Goal: Browse casually: Explore the website without a specific task or goal

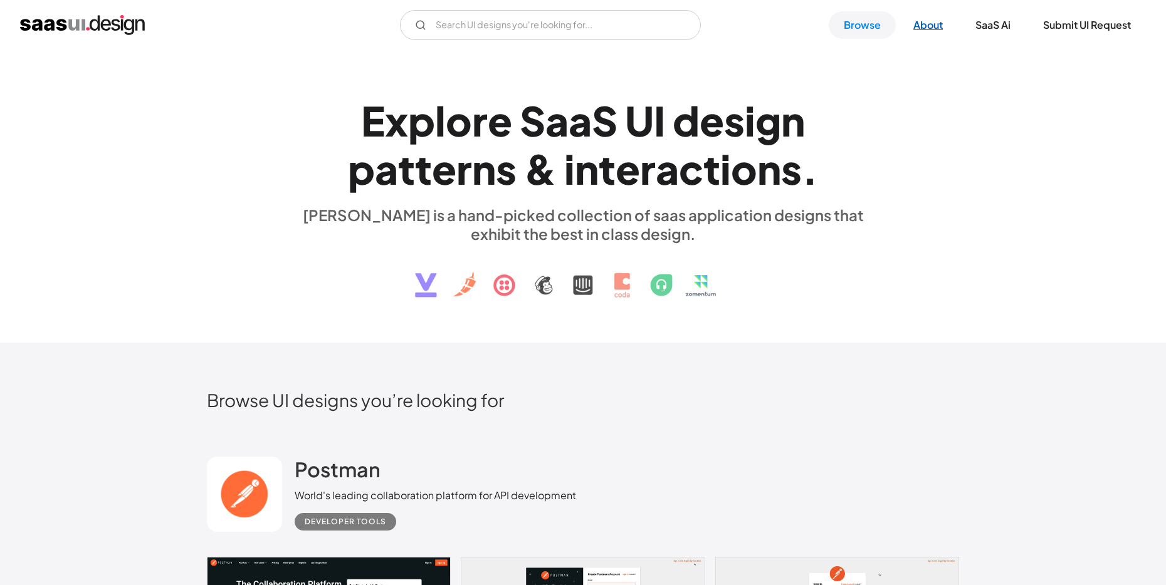
click at [926, 24] on link "About" at bounding box center [928, 25] width 60 height 28
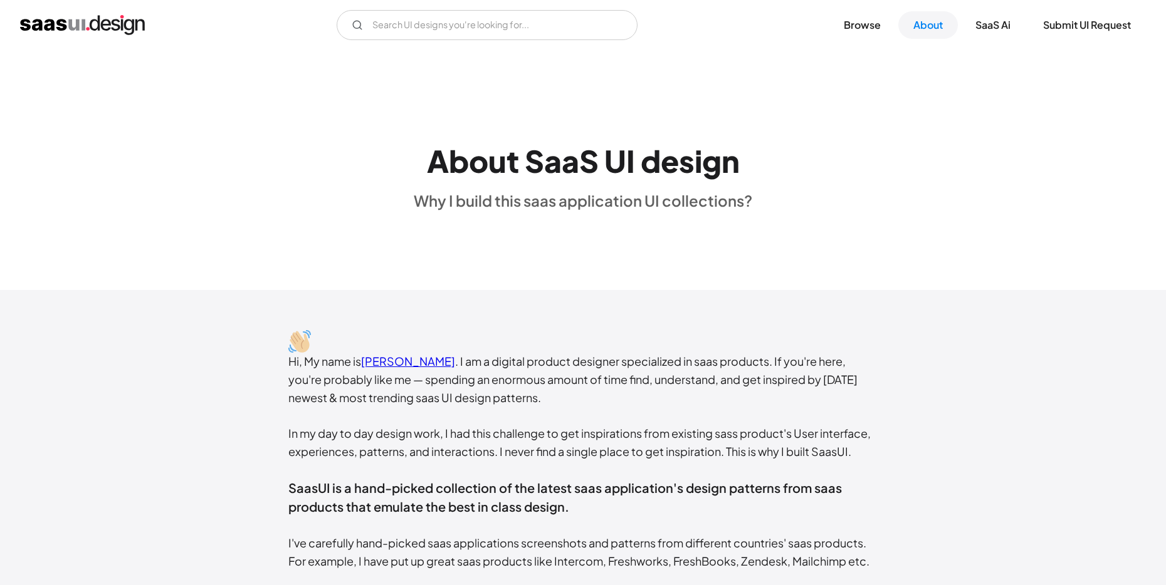
click at [86, 18] on img "home" at bounding box center [82, 25] width 125 height 20
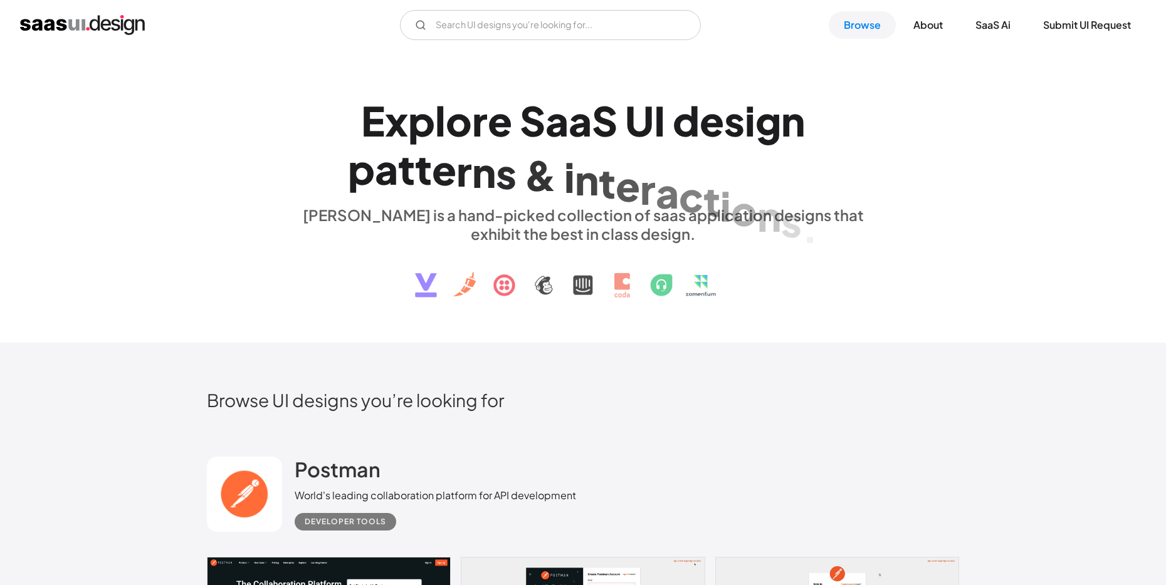
click at [436, 130] on div "l" at bounding box center [440, 121] width 11 height 48
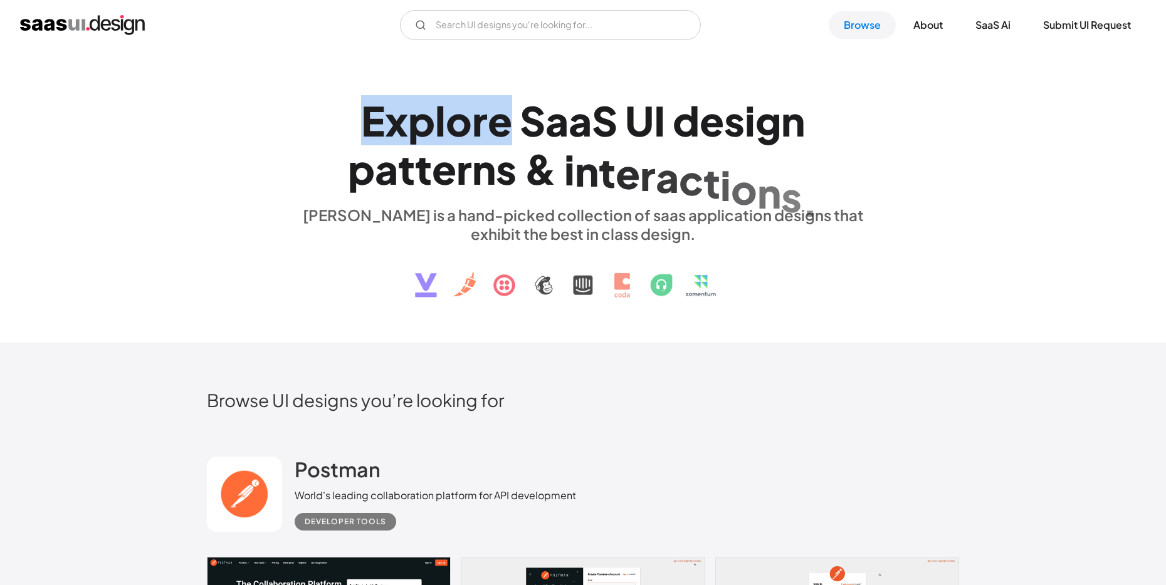
click at [436, 130] on div "l" at bounding box center [440, 121] width 11 height 48
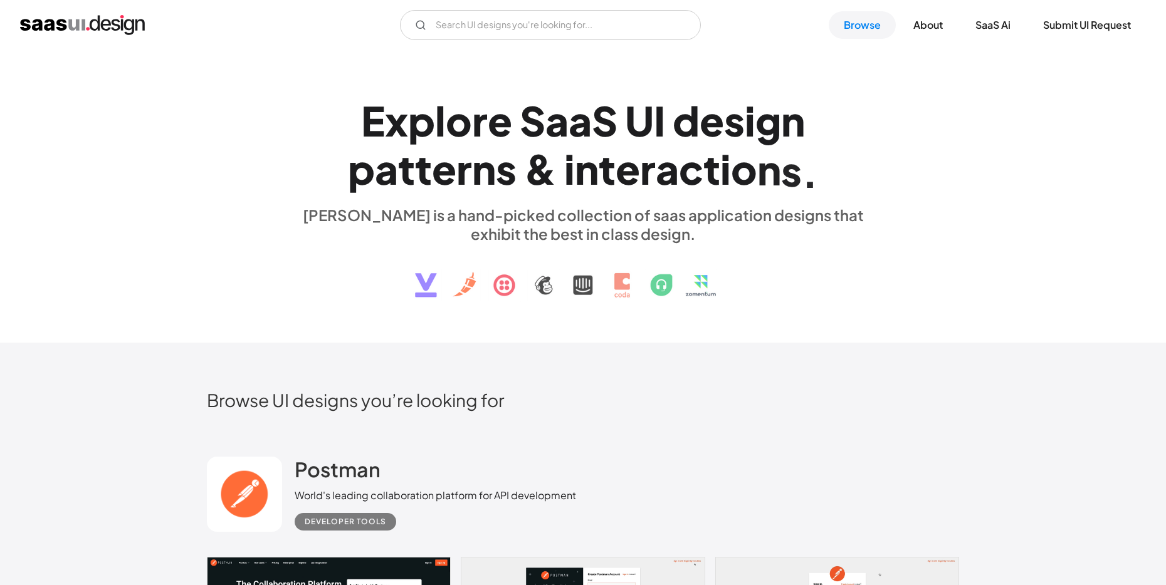
click at [642, 110] on div "U" at bounding box center [639, 121] width 29 height 48
click at [543, 123] on div "S" at bounding box center [532, 121] width 26 height 48
click at [652, 124] on div "U" at bounding box center [639, 121] width 29 height 48
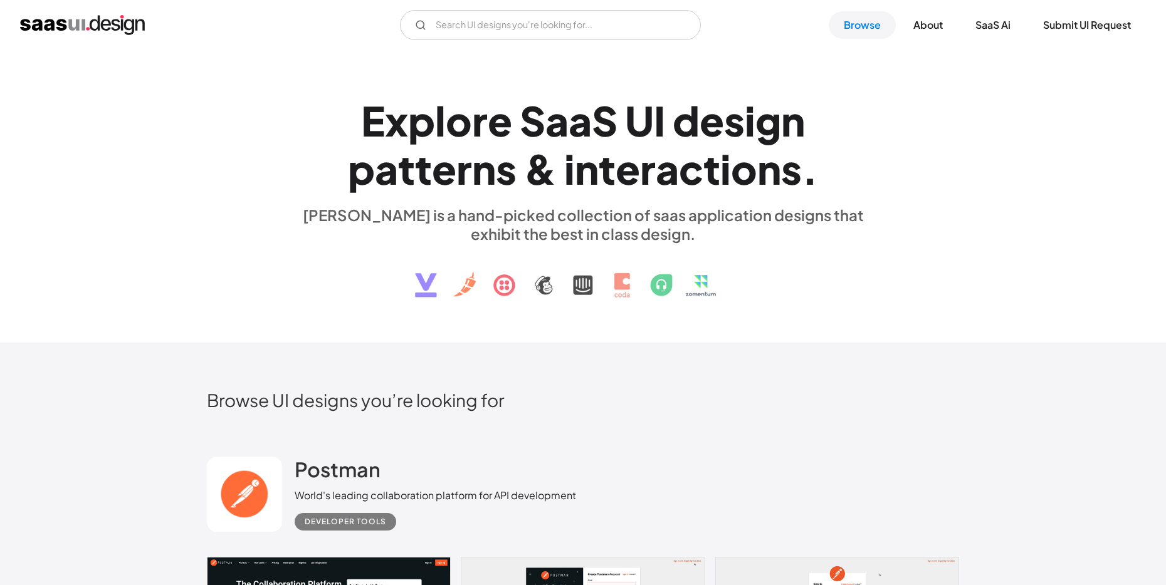
click at [749, 124] on div "i" at bounding box center [749, 121] width 11 height 48
click at [591, 182] on div "n" at bounding box center [587, 169] width 24 height 48
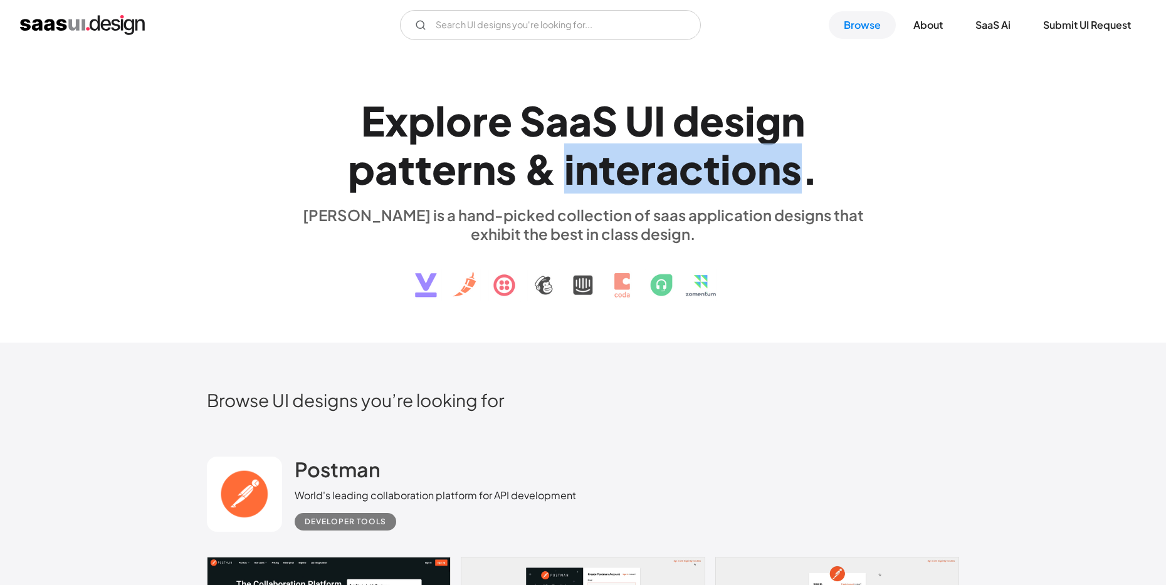
click at [591, 182] on div "n" at bounding box center [587, 169] width 24 height 48
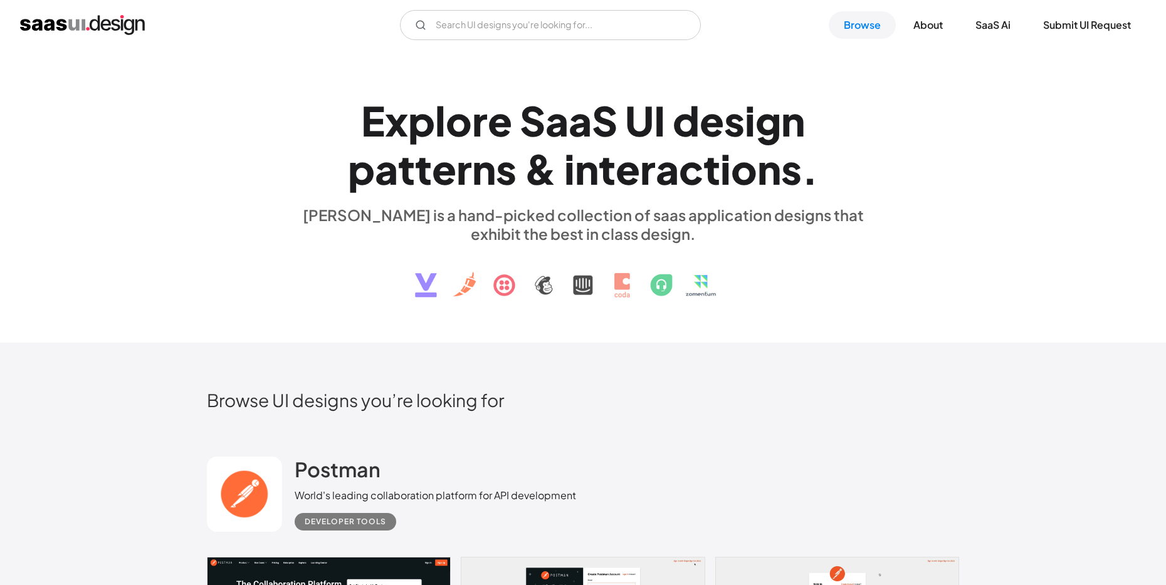
click at [425, 171] on div "t" at bounding box center [423, 169] width 17 height 48
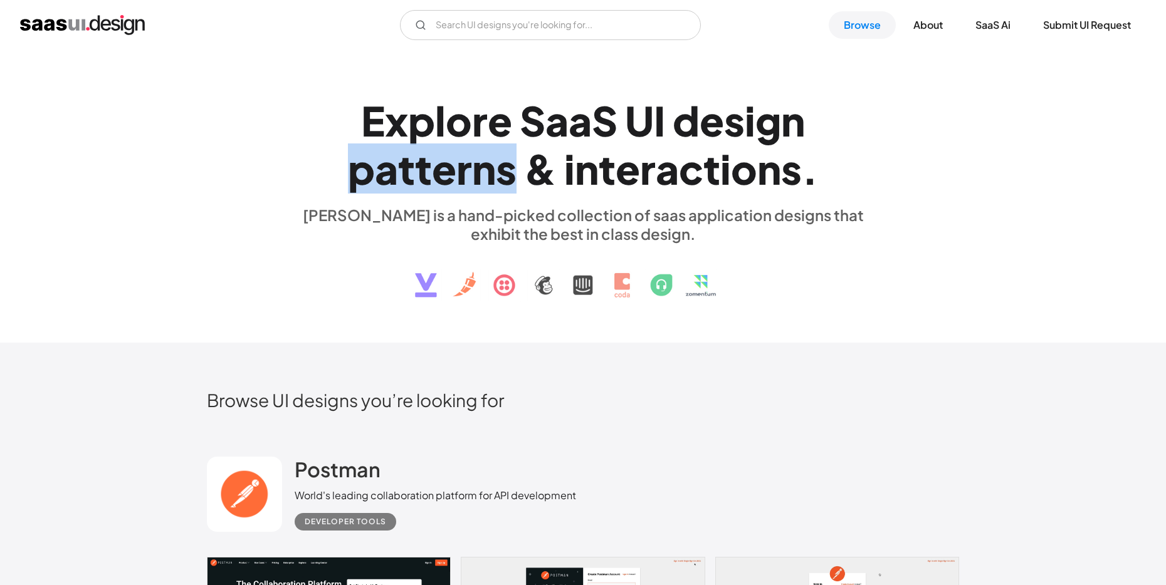
click at [425, 171] on div "t" at bounding box center [423, 169] width 17 height 48
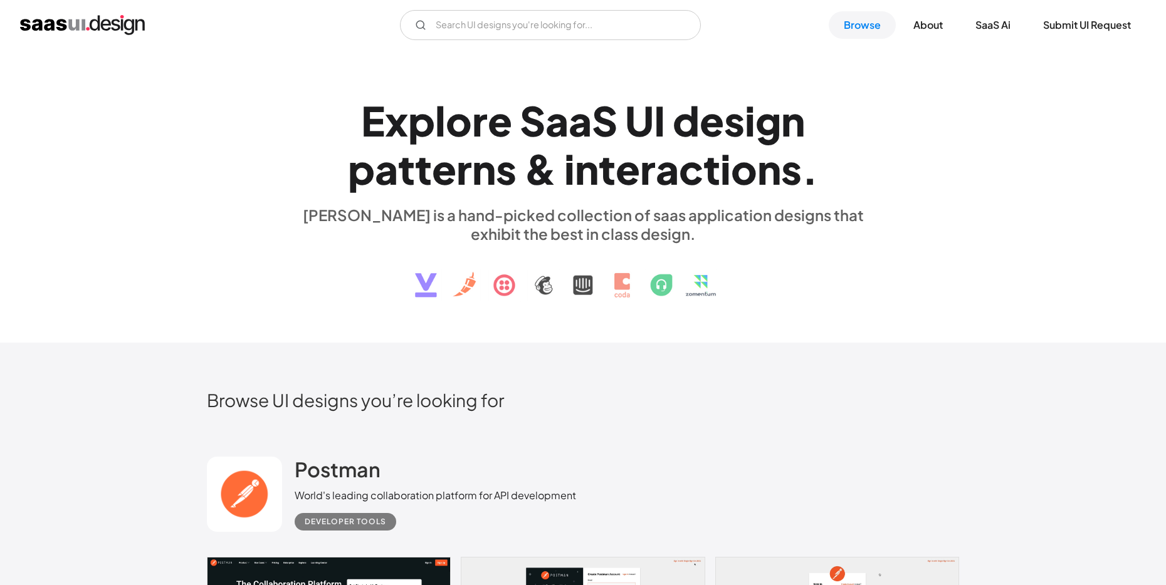
click at [538, 179] on div "&" at bounding box center [540, 169] width 33 height 48
click at [413, 182] on div "t" at bounding box center [406, 169] width 17 height 48
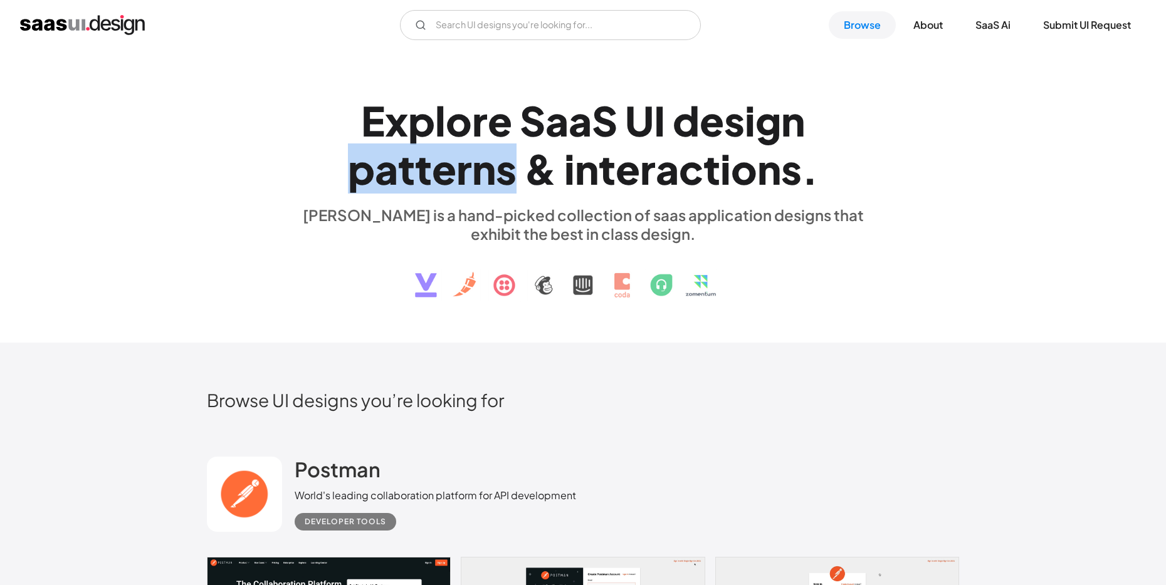
click at [413, 182] on div "t" at bounding box center [406, 169] width 17 height 48
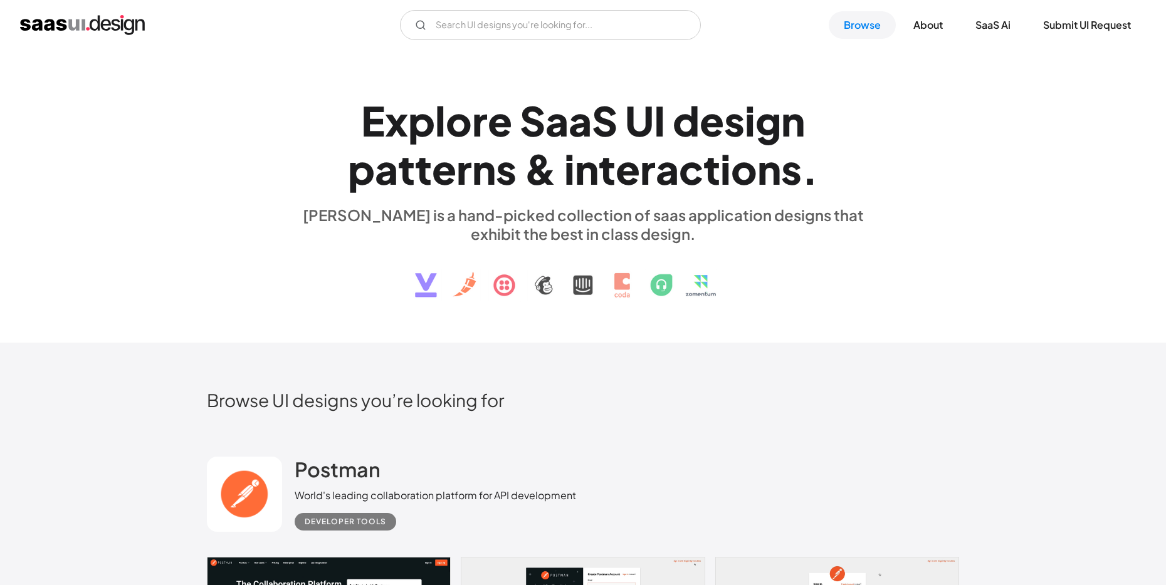
click at [435, 137] on div "l" at bounding box center [440, 121] width 11 height 48
click at [558, 114] on div "a" at bounding box center [556, 121] width 23 height 48
click at [676, 114] on div "d" at bounding box center [685, 121] width 27 height 48
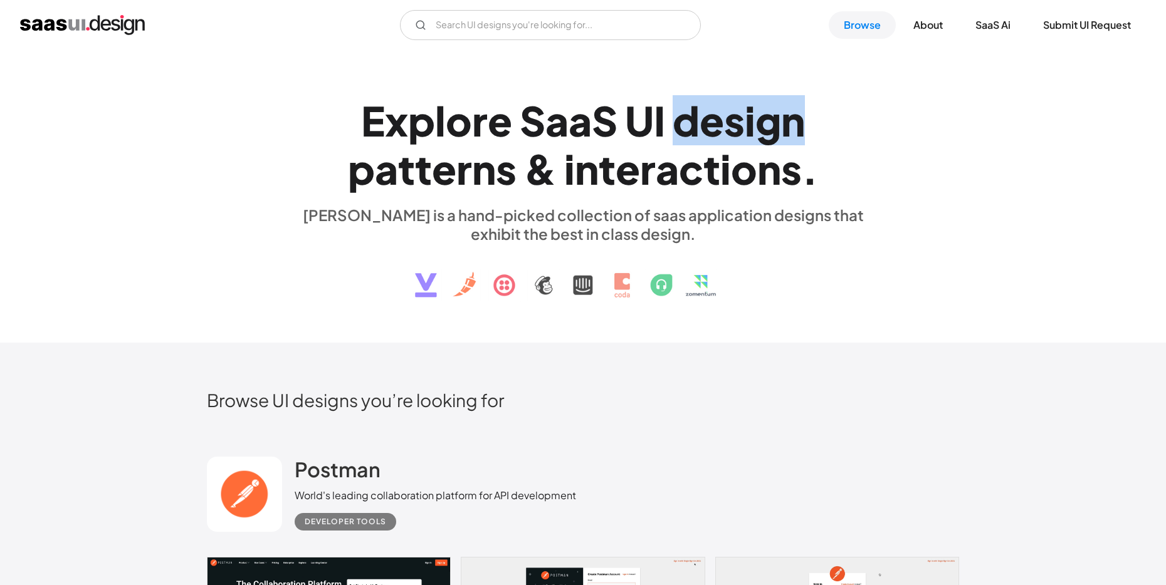
click at [676, 114] on div "d" at bounding box center [685, 121] width 27 height 48
click at [637, 118] on div "U" at bounding box center [639, 121] width 29 height 48
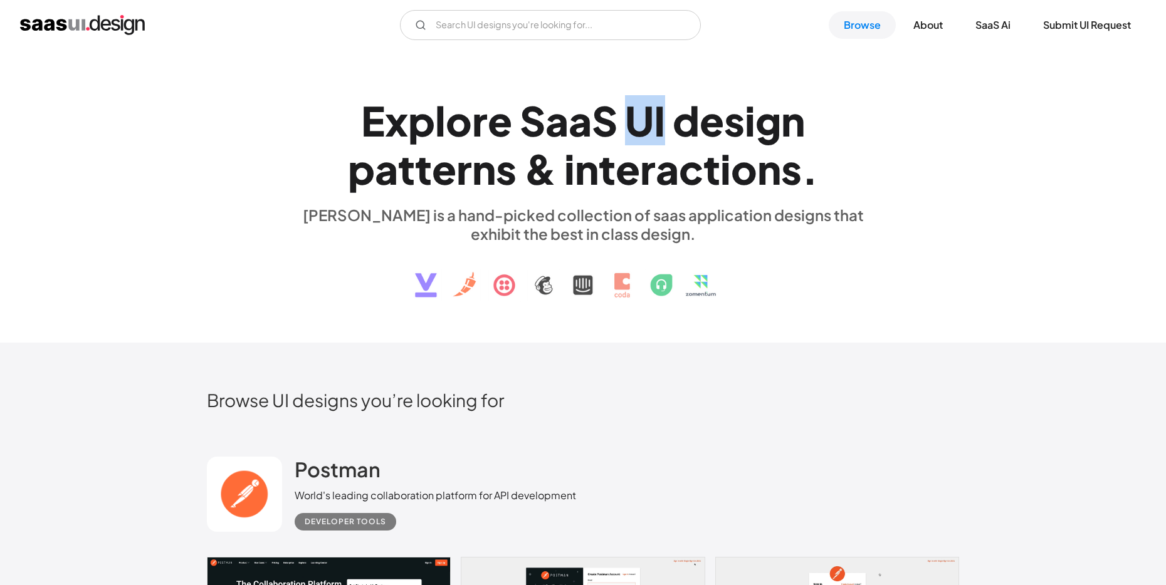
click at [637, 118] on div "U" at bounding box center [639, 121] width 29 height 48
click at [700, 124] on div "e" at bounding box center [711, 121] width 24 height 48
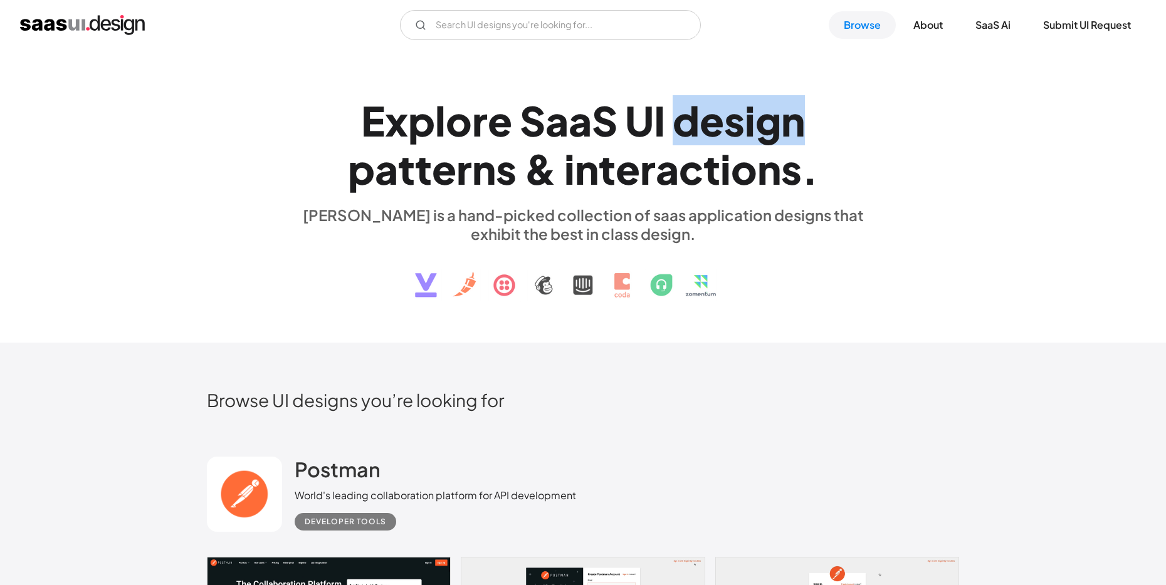
click at [700, 124] on div "e" at bounding box center [711, 121] width 24 height 48
click at [765, 174] on div "n" at bounding box center [769, 169] width 24 height 48
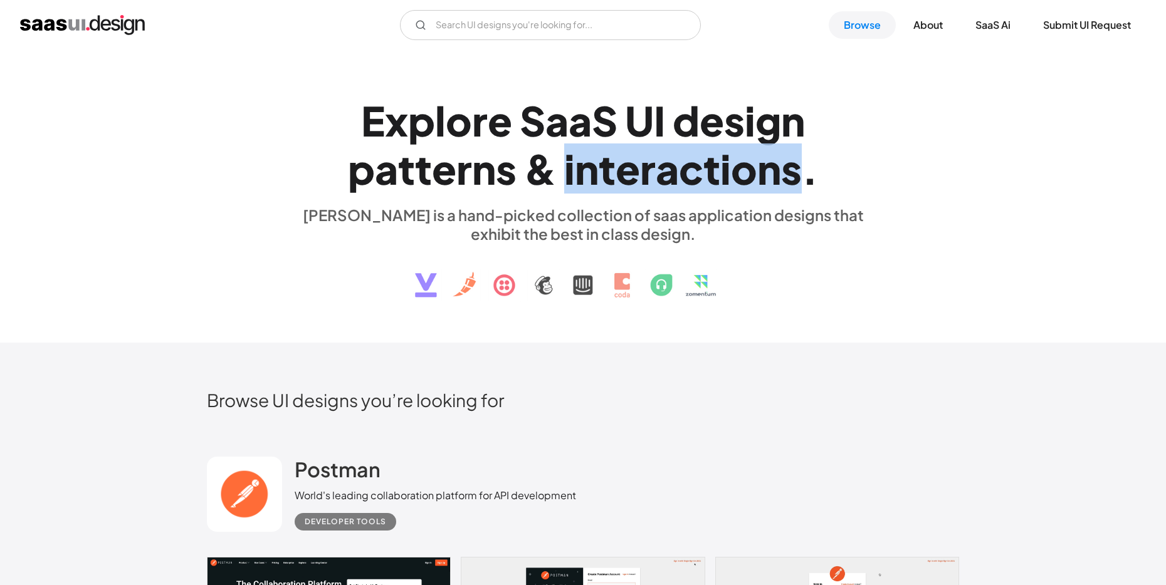
click at [765, 174] on div "n" at bounding box center [769, 169] width 24 height 48
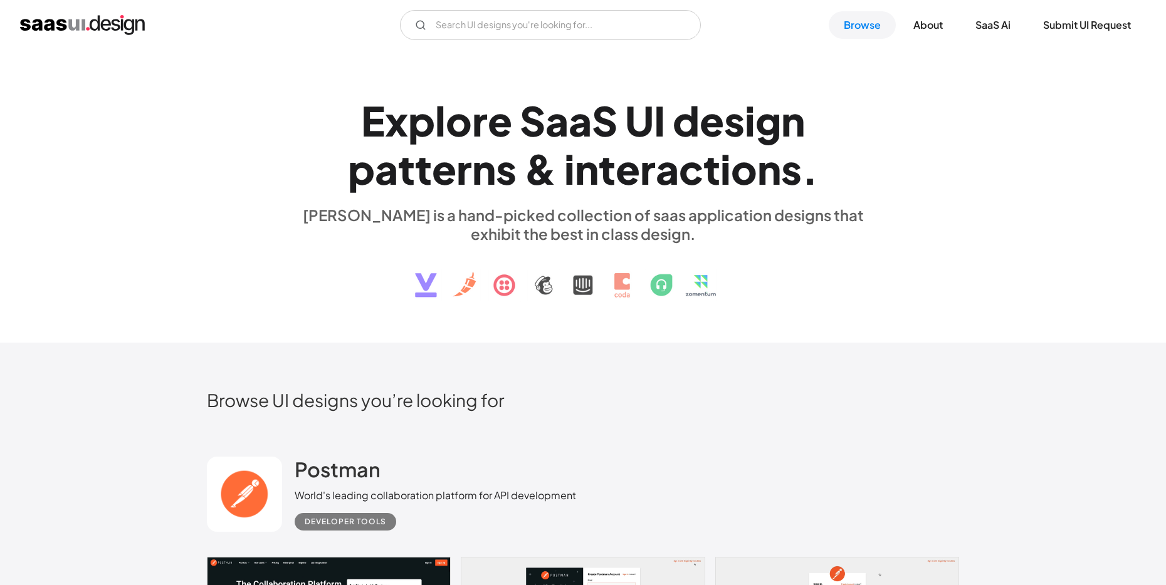
click at [551, 176] on div "&" at bounding box center [540, 169] width 33 height 48
click at [479, 164] on div "n" at bounding box center [484, 169] width 24 height 48
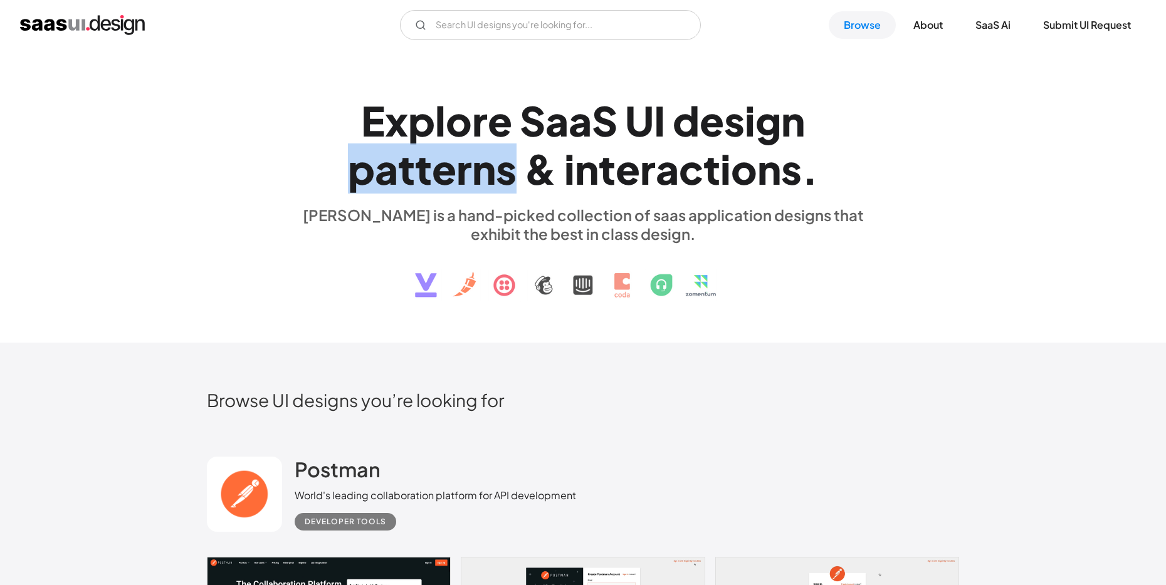
click at [479, 164] on div "n" at bounding box center [484, 169] width 24 height 48
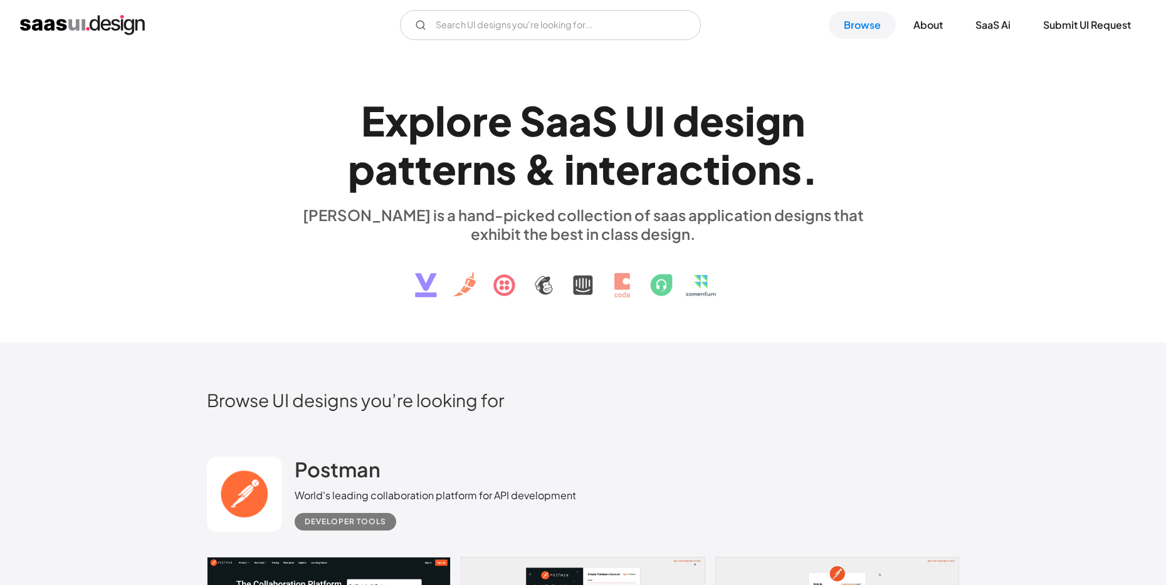
click at [441, 117] on div "l" at bounding box center [440, 121] width 11 height 48
click at [535, 130] on div "S" at bounding box center [532, 121] width 26 height 48
click at [643, 130] on div "U" at bounding box center [639, 121] width 29 height 48
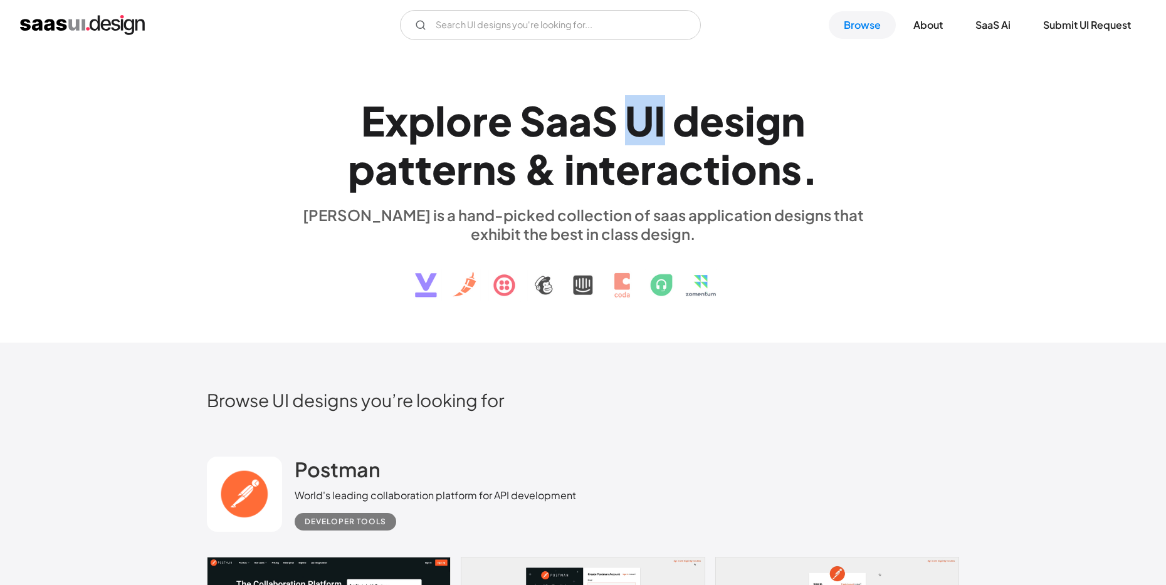
click at [643, 130] on div "U" at bounding box center [639, 121] width 29 height 48
click at [756, 119] on div "g" at bounding box center [768, 121] width 26 height 48
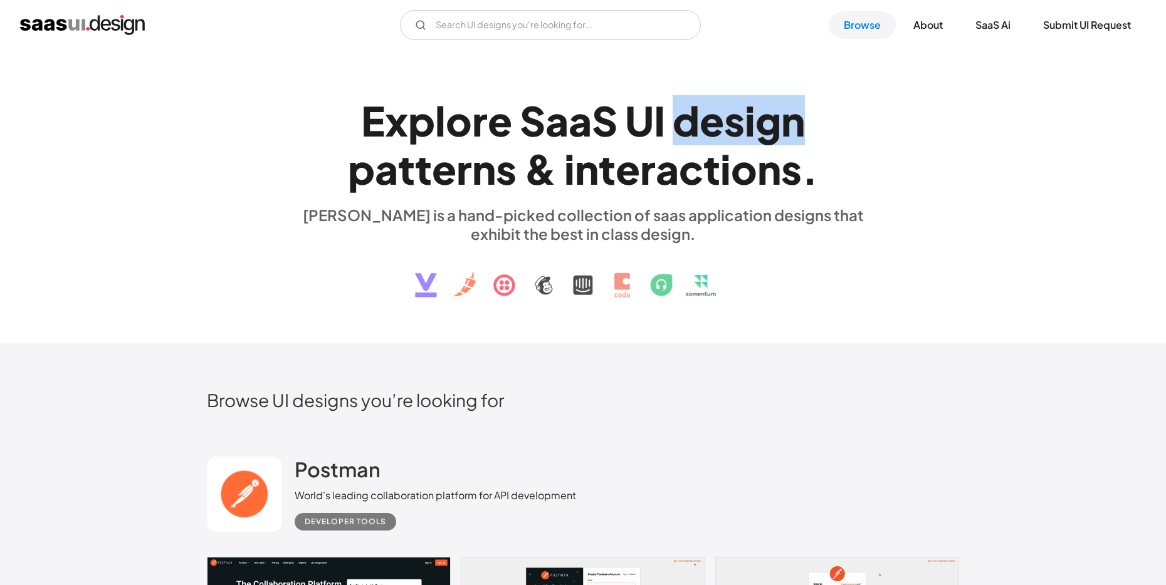
click at [756, 119] on div "g" at bounding box center [768, 121] width 26 height 48
click at [593, 177] on div "n" at bounding box center [587, 169] width 24 height 48
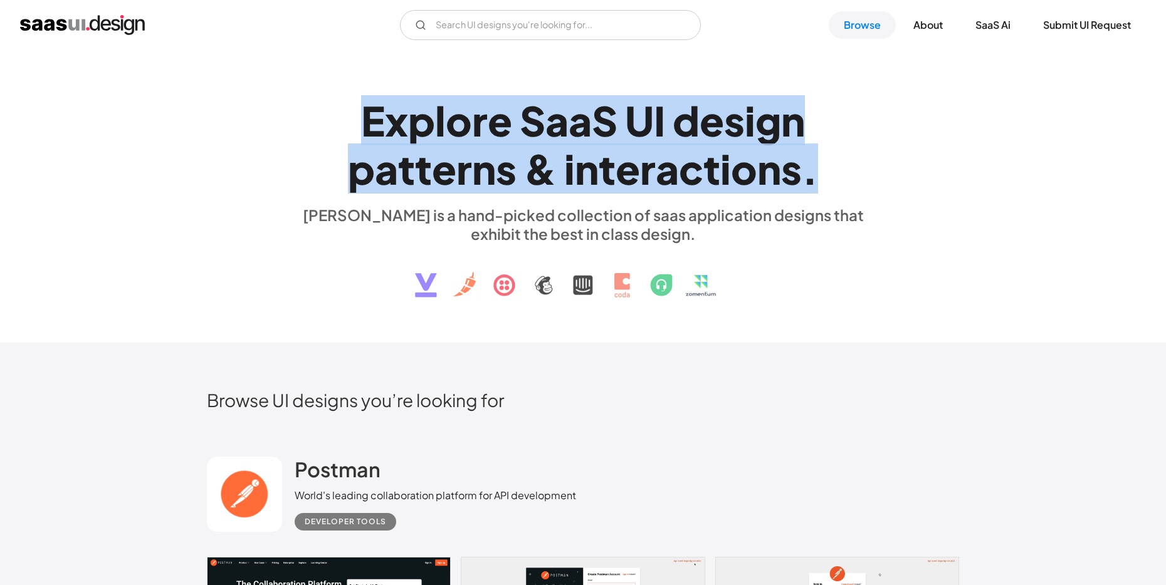
click at [593, 177] on div "n" at bounding box center [587, 169] width 24 height 48
click at [432, 184] on div "e" at bounding box center [444, 169] width 24 height 48
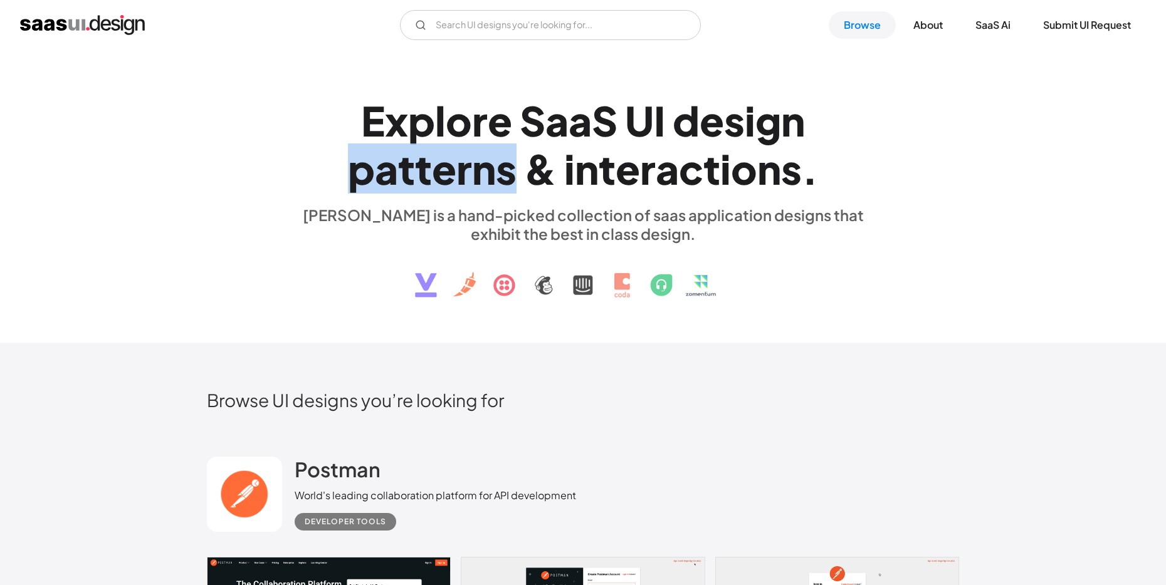
drag, startPoint x: 431, startPoint y: 185, endPoint x: 454, endPoint y: 184, distance: 22.6
click at [432, 185] on div "e" at bounding box center [444, 169] width 24 height 48
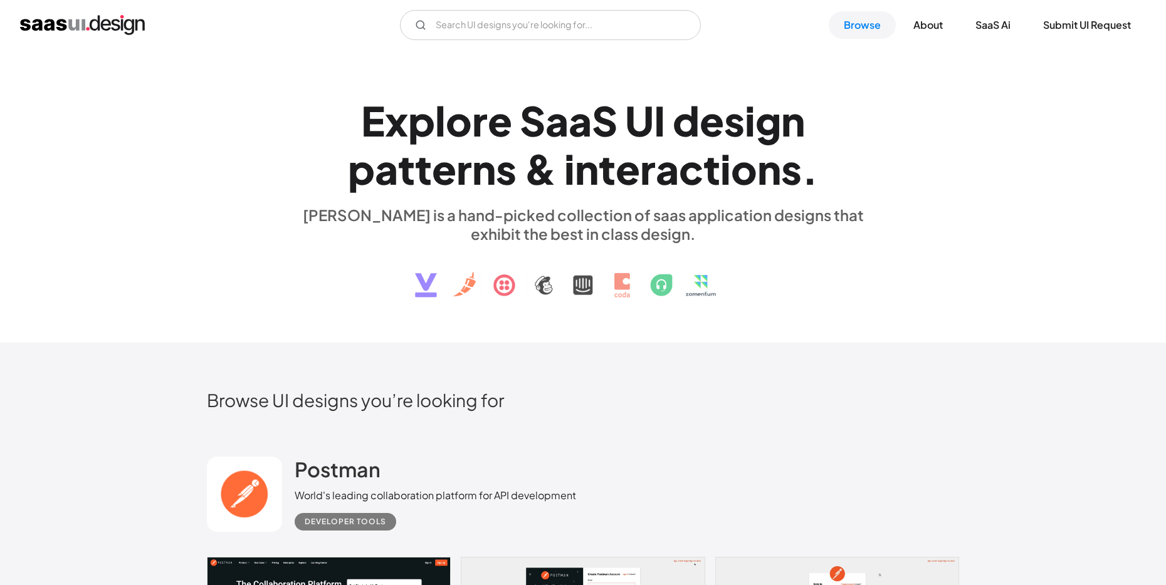
click at [533, 163] on div "&" at bounding box center [540, 169] width 33 height 48
click at [642, 163] on div "r" at bounding box center [648, 169] width 16 height 48
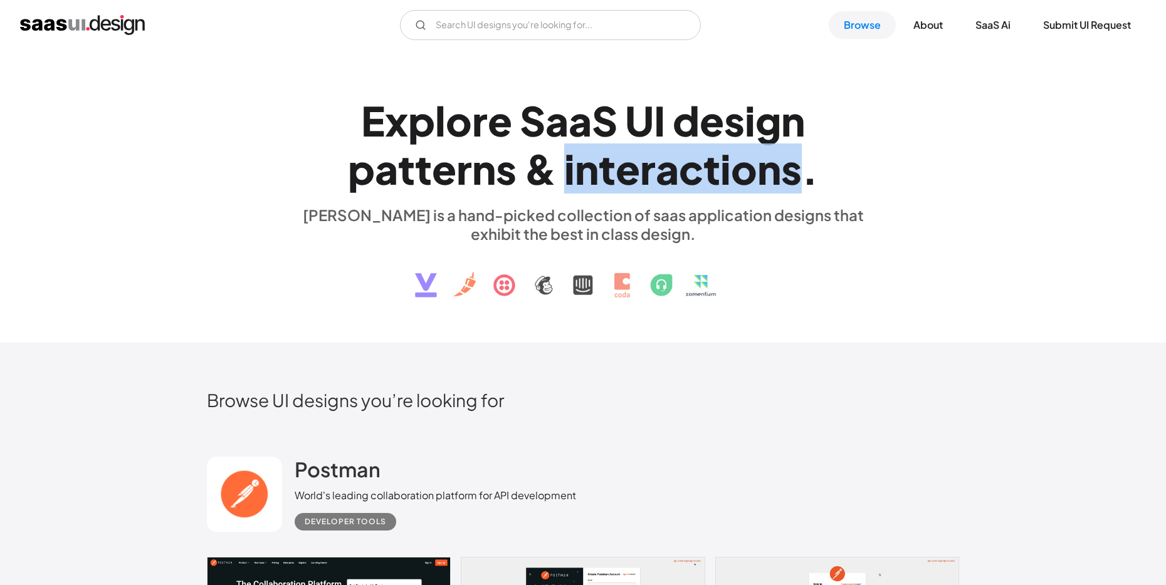
click at [642, 163] on div "r" at bounding box center [648, 169] width 16 height 48
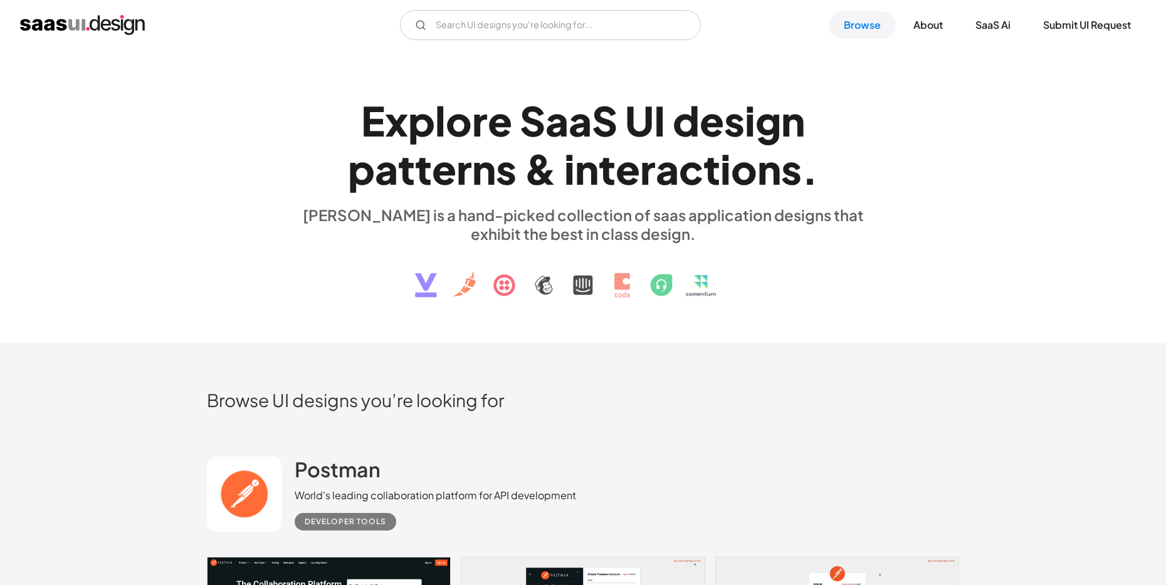
click at [776, 124] on div "g" at bounding box center [768, 121] width 26 height 48
click at [608, 131] on div "S" at bounding box center [605, 121] width 26 height 48
click at [632, 119] on div "U" at bounding box center [639, 121] width 29 height 48
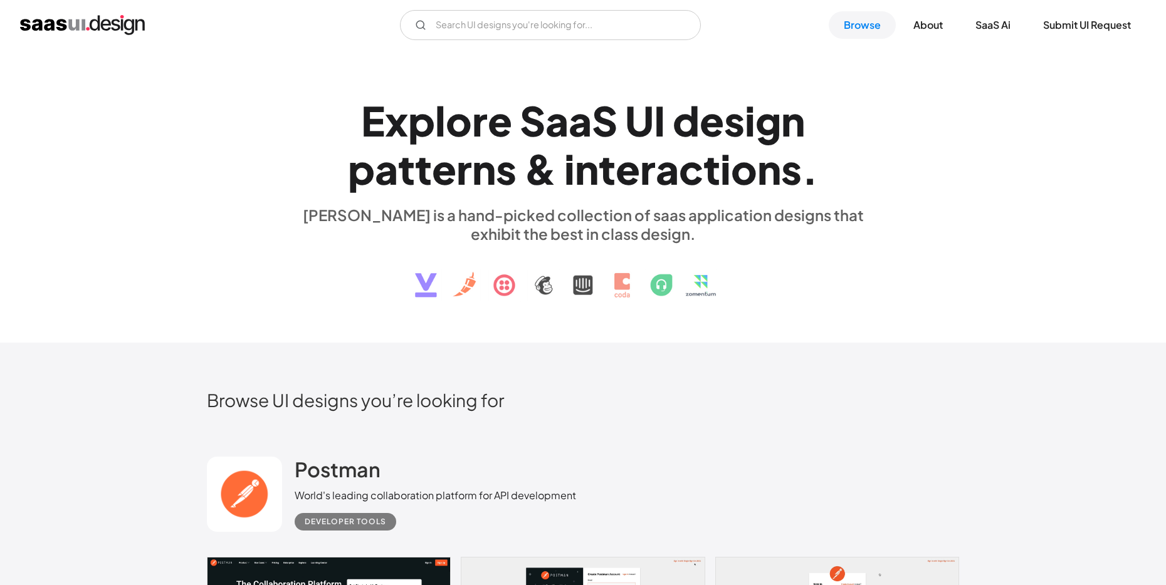
click at [632, 119] on div "U" at bounding box center [639, 121] width 29 height 48
click at [527, 123] on div "S" at bounding box center [532, 121] width 26 height 48
click at [484, 125] on div "r" at bounding box center [480, 121] width 16 height 48
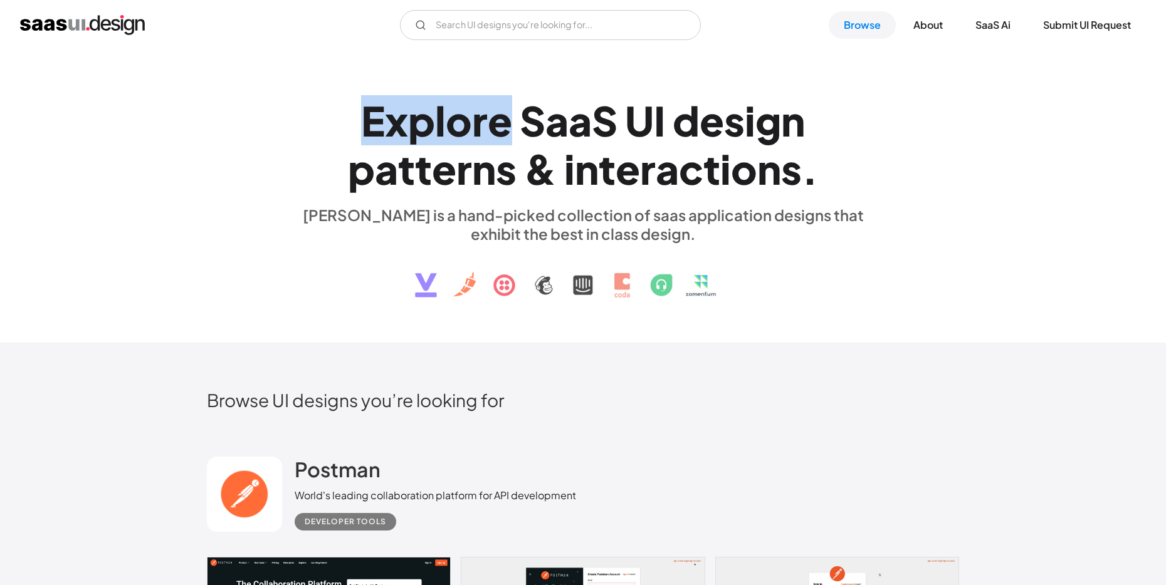
click at [484, 125] on div "r" at bounding box center [480, 121] width 16 height 48
drag, startPoint x: 248, startPoint y: 165, endPoint x: 311, endPoint y: 165, distance: 63.9
click at [248, 165] on div "E x p l o r e S a a S U I d e s i g n p a t t e r n s & i n t e r a c t i o n s…" at bounding box center [583, 196] width 752 height 224
click at [447, 160] on div "e" at bounding box center [444, 169] width 24 height 48
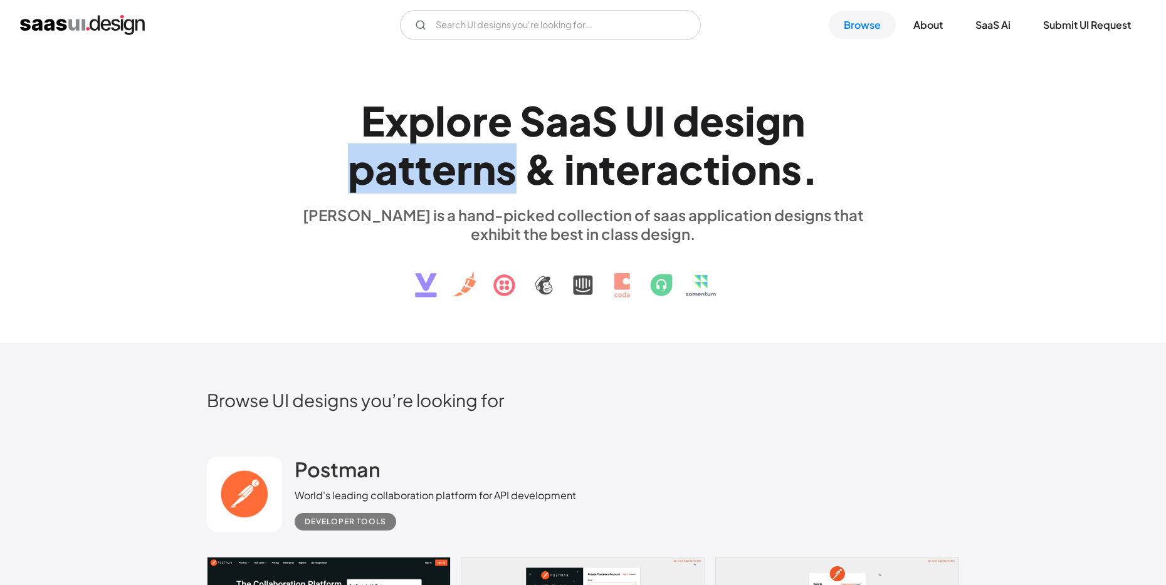
click at [447, 160] on div "e" at bounding box center [444, 169] width 24 height 48
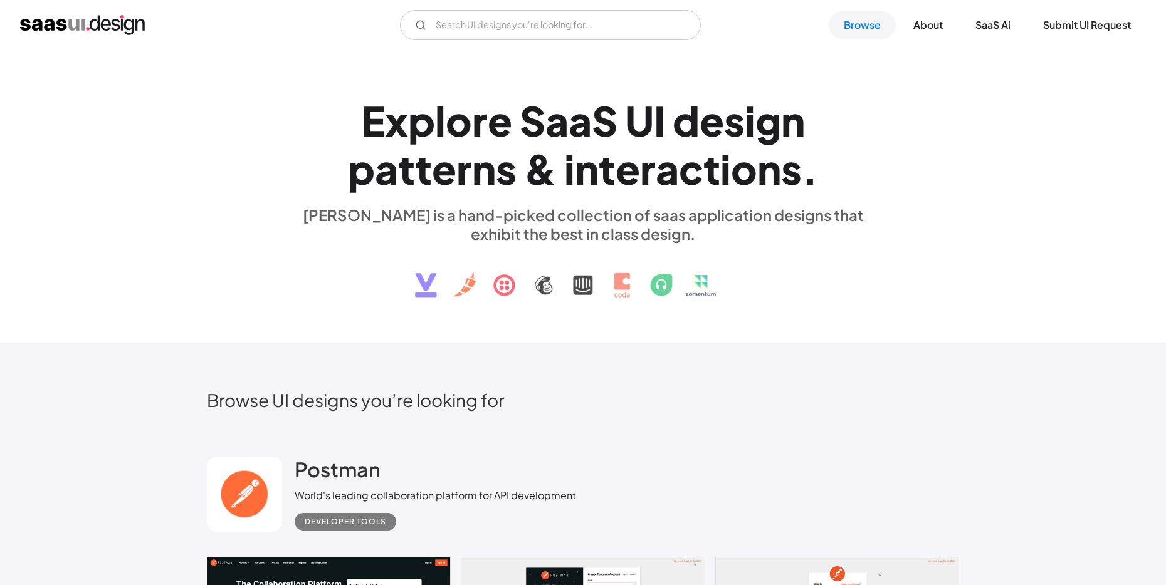
click at [537, 160] on div "&" at bounding box center [540, 169] width 33 height 48
click at [610, 160] on div "t" at bounding box center [606, 169] width 17 height 48
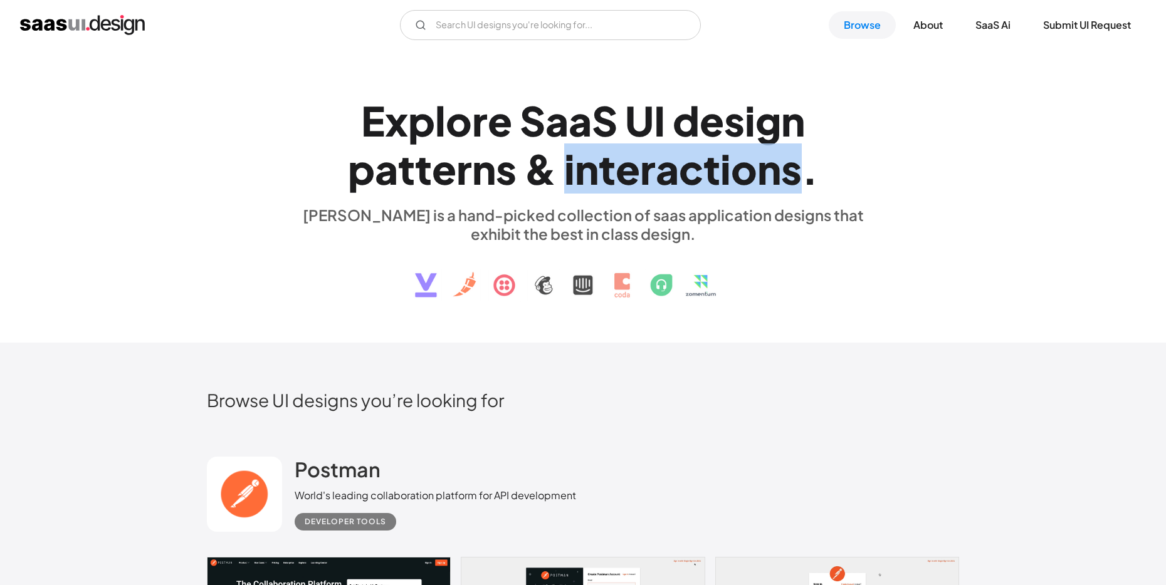
click at [610, 160] on div "t" at bounding box center [606, 169] width 17 height 48
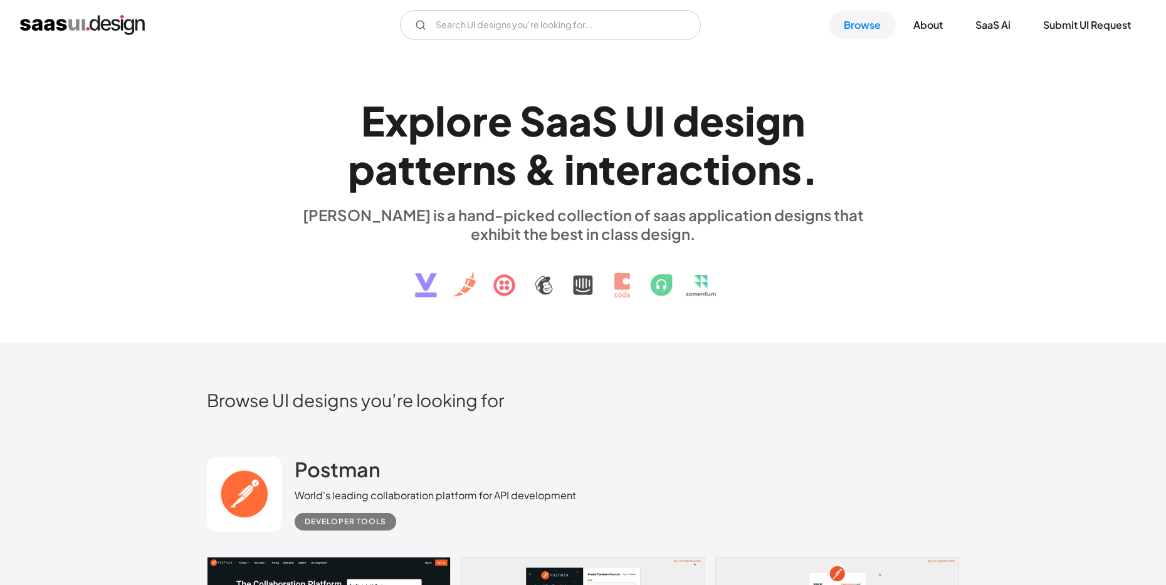
click at [947, 129] on div "E x p l o r e S a a S U I d e s i g n p a t t e r n s & i n t e r a c t i o n s…" at bounding box center [583, 196] width 752 height 224
click at [109, 42] on div "V7 Labs Gen AI Application Design Best-in-class data labeling tool. GenAI Close…" at bounding box center [583, 25] width 1166 height 50
click at [109, 33] on img "home" at bounding box center [82, 25] width 125 height 20
click at [387, 112] on div "x" at bounding box center [396, 121] width 23 height 48
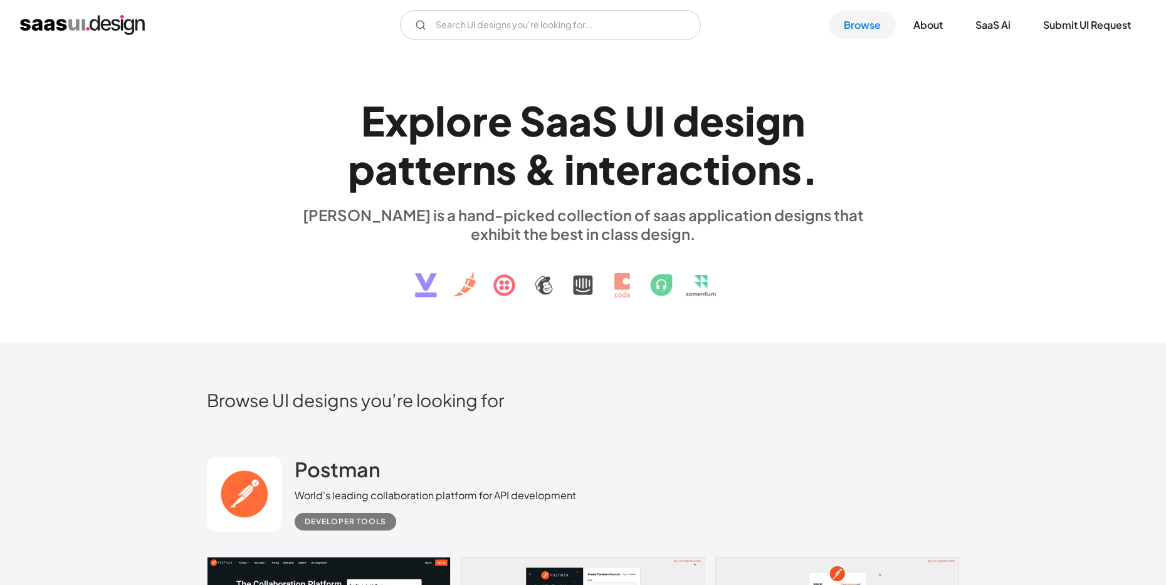
click at [555, 132] on div "a" at bounding box center [556, 121] width 23 height 48
click at [694, 113] on div "d" at bounding box center [685, 121] width 27 height 48
click at [674, 99] on div "d" at bounding box center [685, 121] width 27 height 48
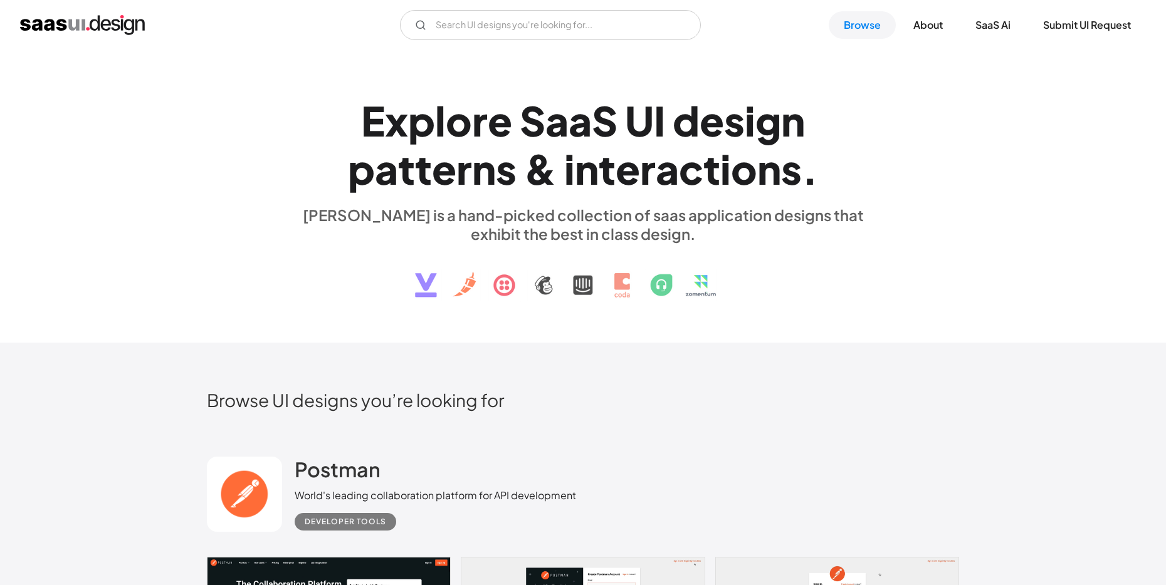
click at [656, 108] on div "I" at bounding box center [659, 121] width 11 height 48
click at [548, 132] on div "a" at bounding box center [556, 121] width 23 height 48
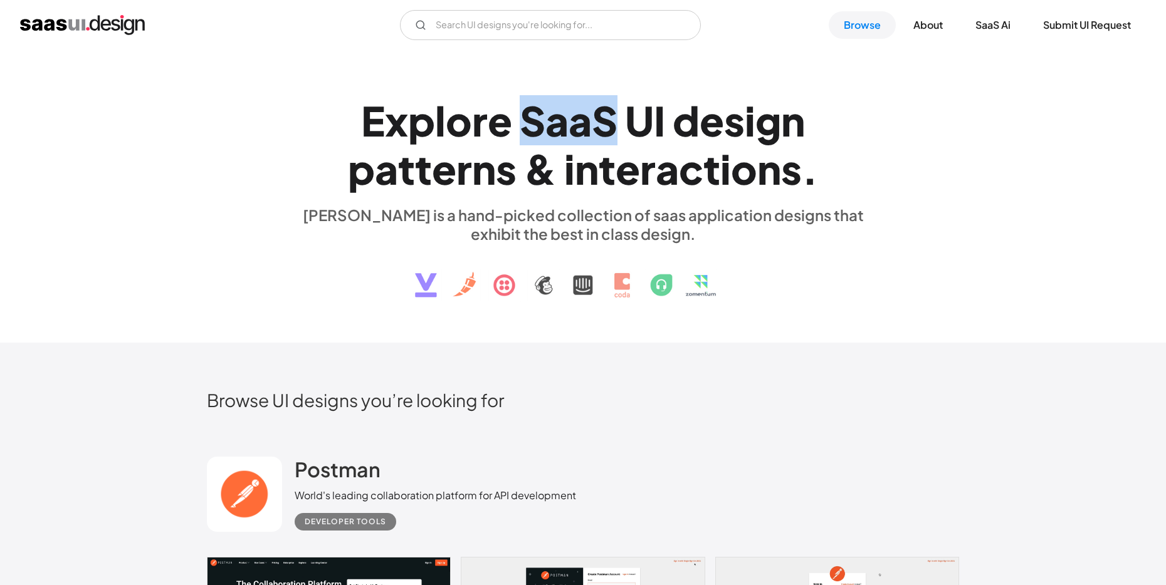
click at [424, 167] on div "t" at bounding box center [423, 169] width 17 height 48
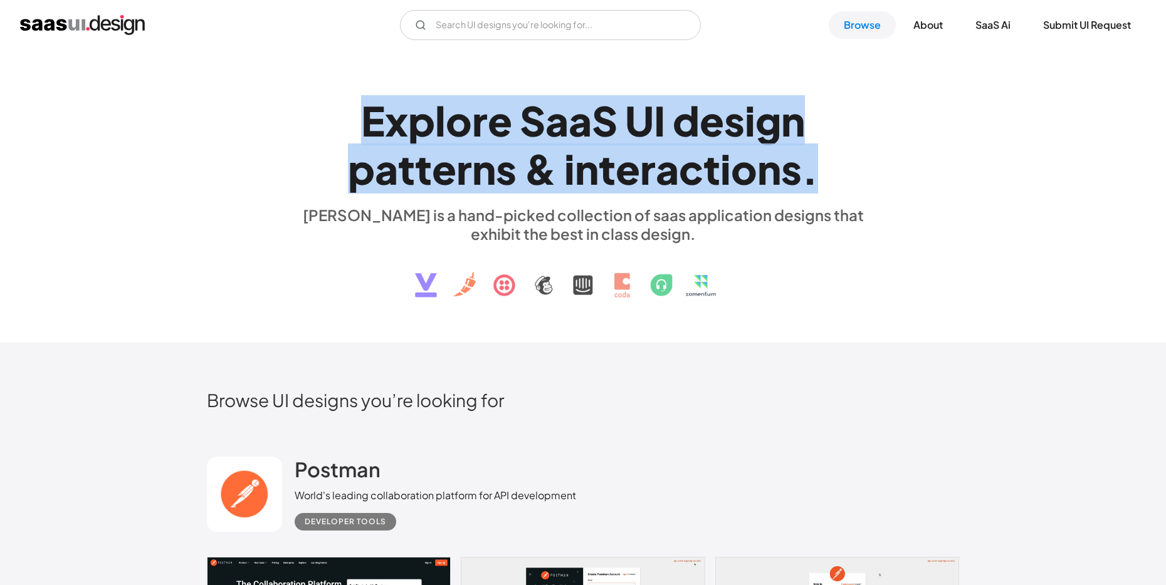
click at [424, 167] on div "t" at bounding box center [423, 169] width 17 height 48
click at [572, 168] on div "i" at bounding box center [569, 169] width 11 height 48
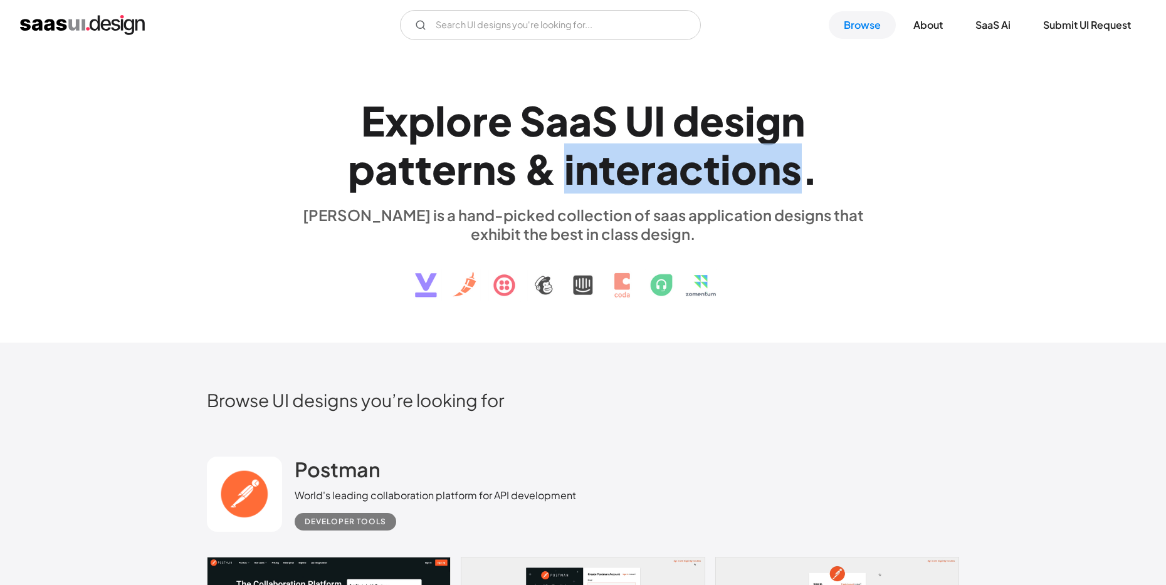
click at [573, 169] on div "i" at bounding box center [569, 169] width 11 height 48
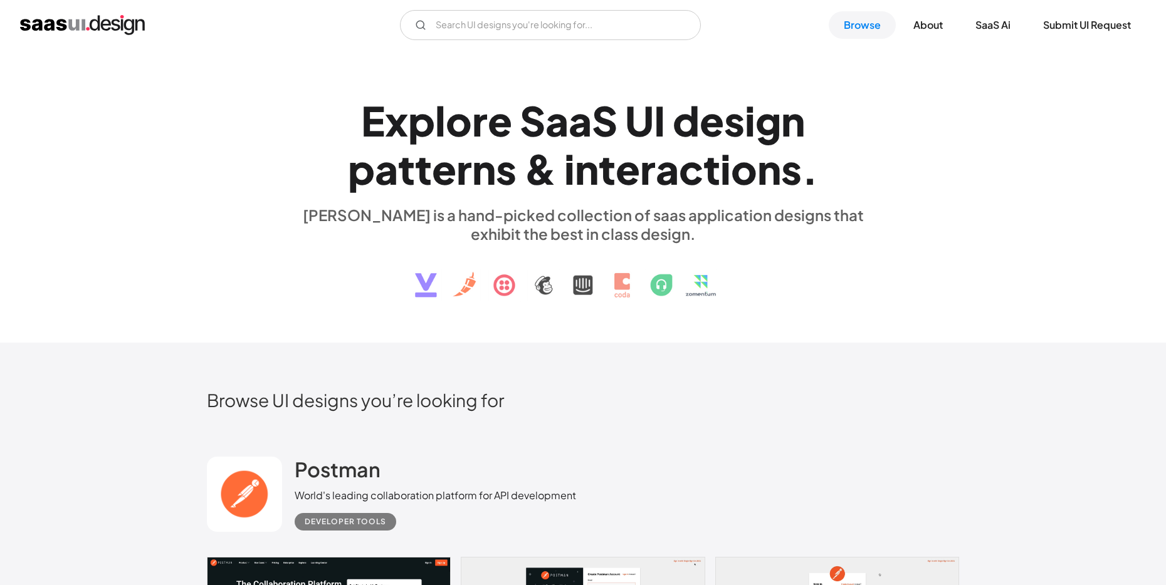
click at [522, 174] on h1 "E x p l o r e S a a S U I d e s i g n p a t t e r n s & i n t e r a c t i o n s…" at bounding box center [583, 145] width 577 height 97
click at [529, 174] on div "&" at bounding box center [540, 169] width 33 height 48
click at [439, 174] on div "e" at bounding box center [444, 169] width 24 height 48
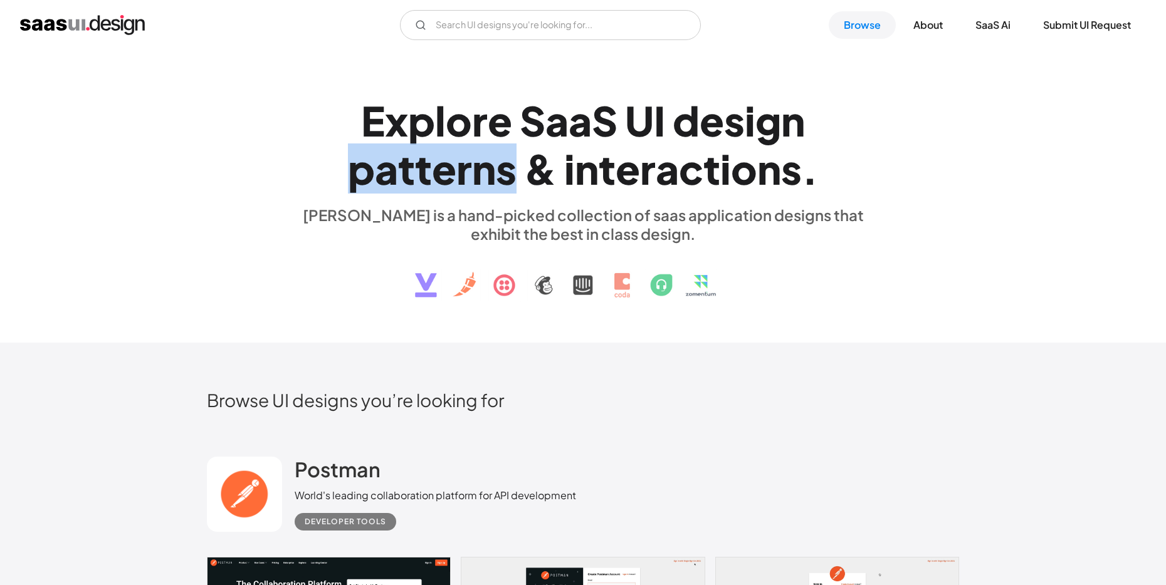
click at [439, 174] on div "e" at bounding box center [444, 169] width 24 height 48
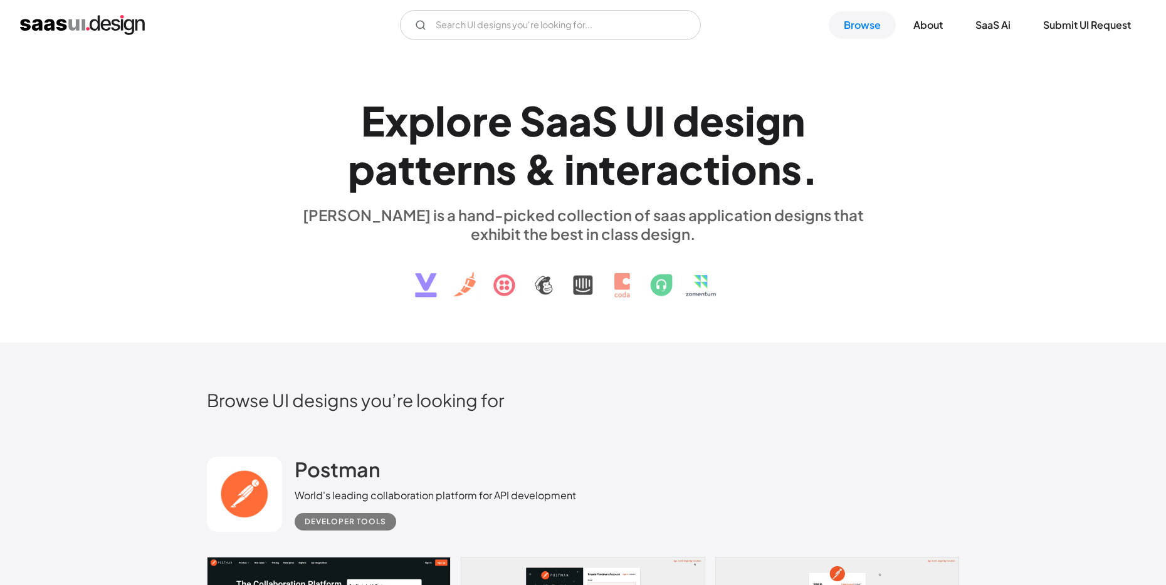
click at [437, 134] on div "l" at bounding box center [440, 121] width 11 height 48
click at [573, 125] on div "a" at bounding box center [579, 121] width 23 height 48
click at [664, 128] on div "I" at bounding box center [659, 121] width 11 height 48
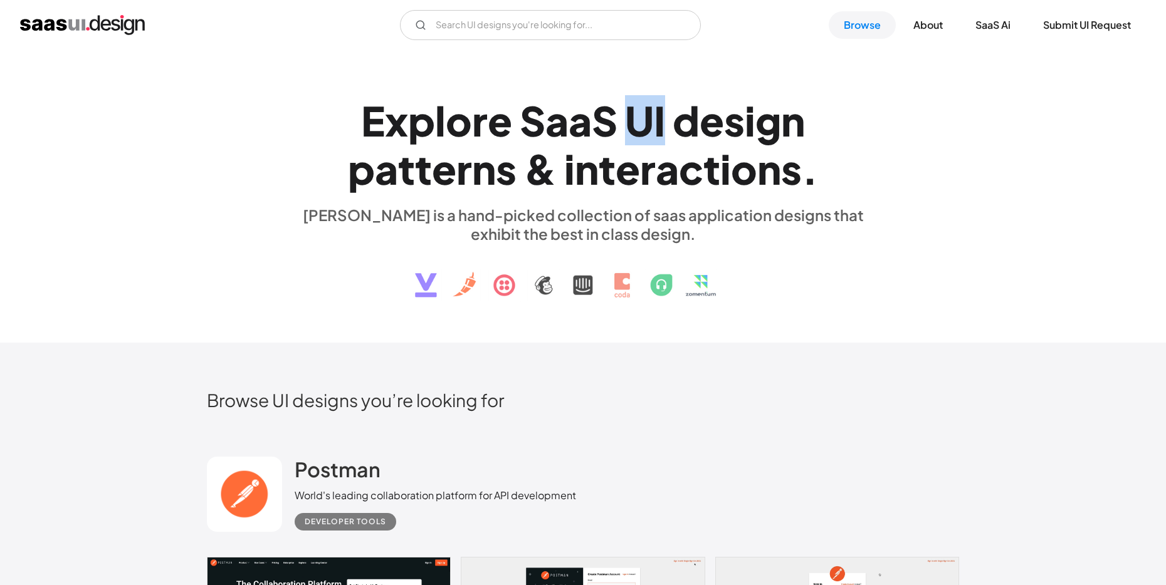
click at [665, 128] on div "I" at bounding box center [659, 121] width 11 height 48
click at [719, 127] on div "e" at bounding box center [711, 121] width 24 height 48
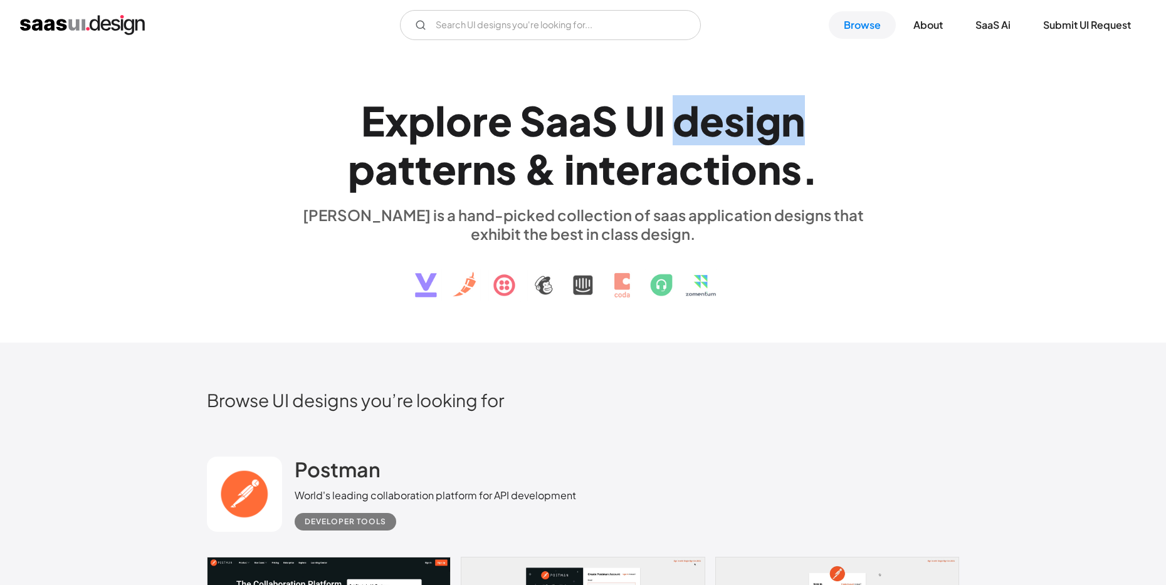
click at [719, 127] on div "e" at bounding box center [711, 121] width 24 height 48
click at [815, 157] on div "." at bounding box center [809, 169] width 16 height 48
click at [828, 160] on h1 "E x p l o r e S a a S U I d e s i g n p a t t e r n s & i n t e r a c t i o n s…" at bounding box center [583, 145] width 577 height 97
click at [691, 182] on div "c" at bounding box center [691, 169] width 24 height 48
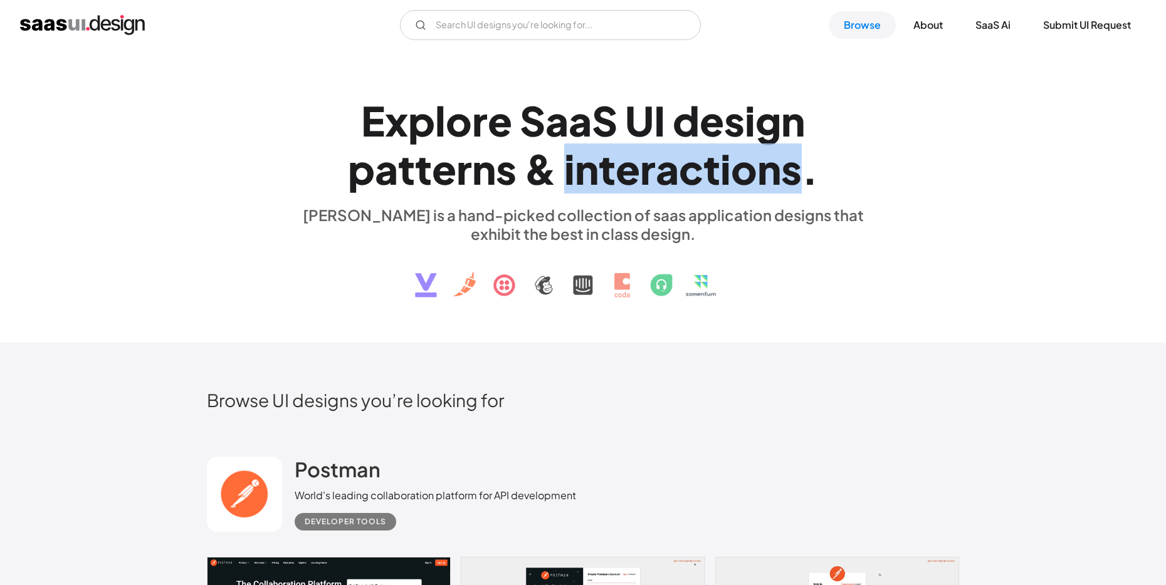
click at [691, 182] on div "c" at bounding box center [691, 169] width 24 height 48
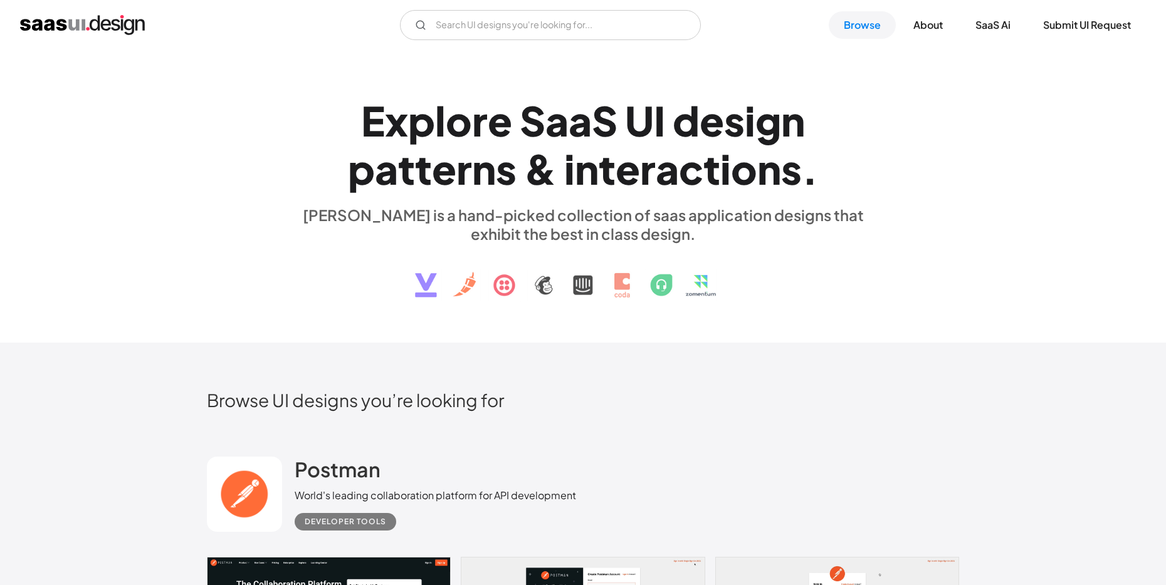
click at [523, 178] on h1 "E x p l o r e S a a S U I d e s i g n p a t t e r n s & i n t e r a c t i o n s…" at bounding box center [583, 145] width 577 height 97
click at [474, 177] on div "n" at bounding box center [484, 169] width 24 height 48
click at [477, 175] on div "n" at bounding box center [484, 169] width 24 height 48
click at [542, 174] on div "&" at bounding box center [540, 169] width 33 height 48
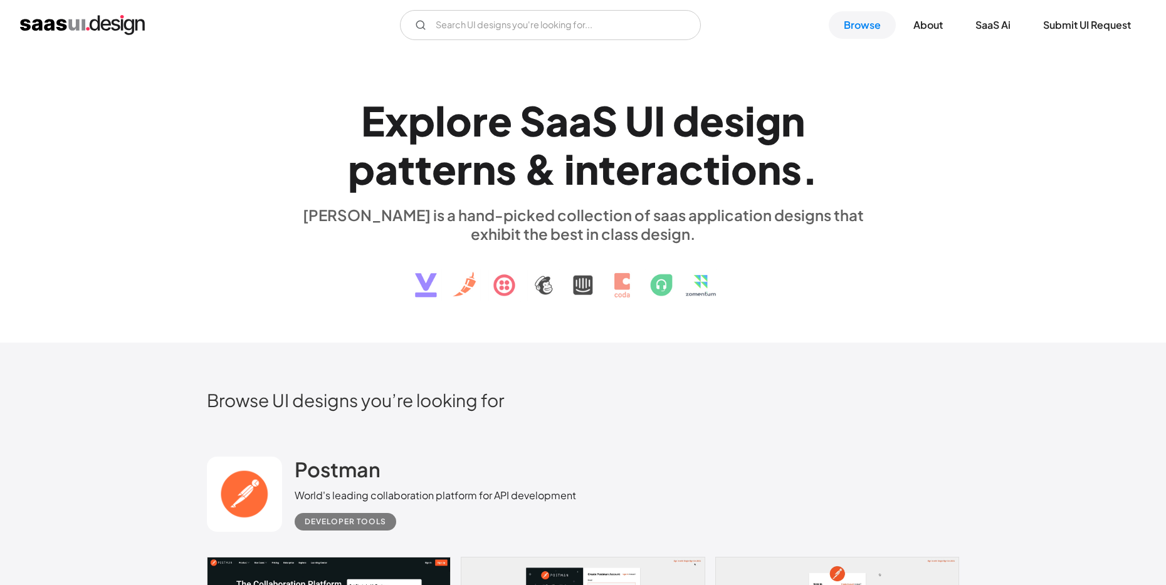
click at [696, 169] on div "c" at bounding box center [691, 169] width 24 height 48
click at [688, 161] on div "c" at bounding box center [691, 169] width 24 height 48
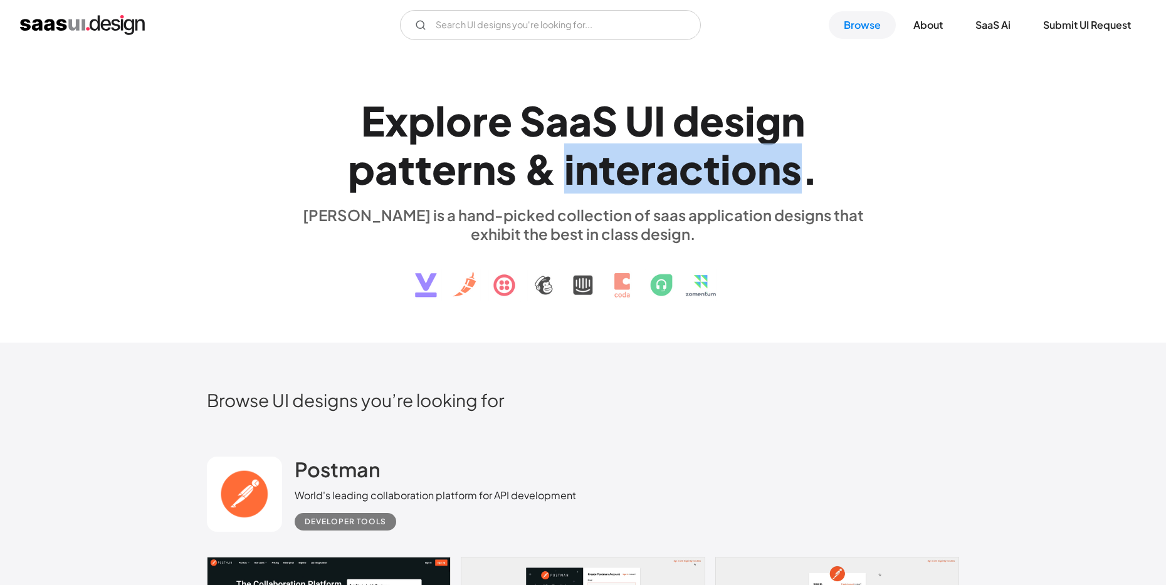
click at [688, 161] on div "c" at bounding box center [691, 169] width 24 height 48
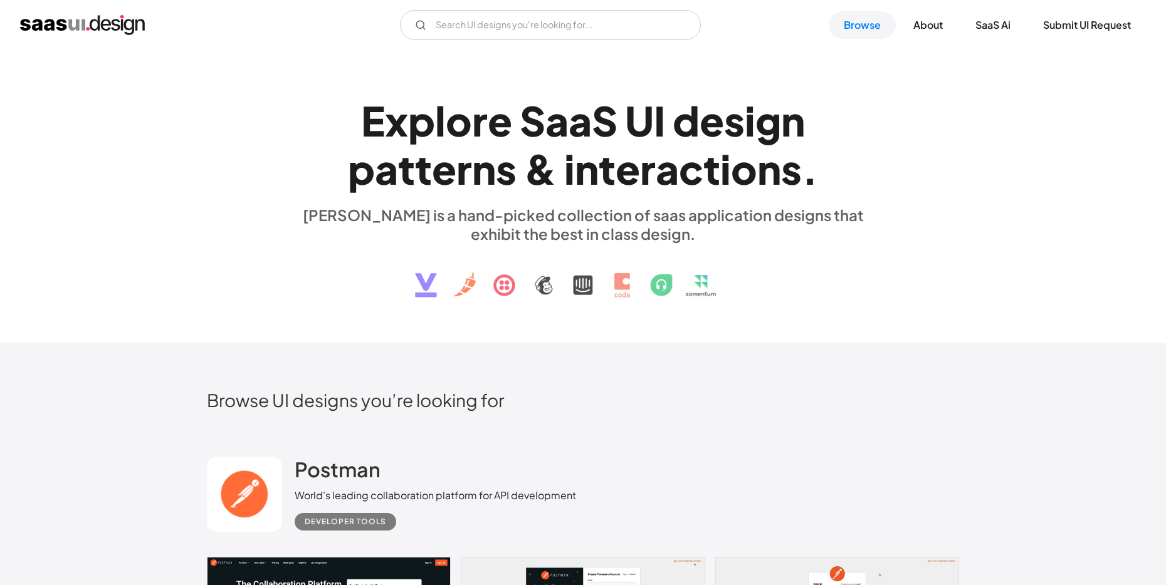
click at [733, 125] on div "s" at bounding box center [734, 121] width 21 height 48
click at [657, 114] on div "I" at bounding box center [659, 121] width 11 height 48
click at [540, 130] on div "S" at bounding box center [532, 121] width 26 height 48
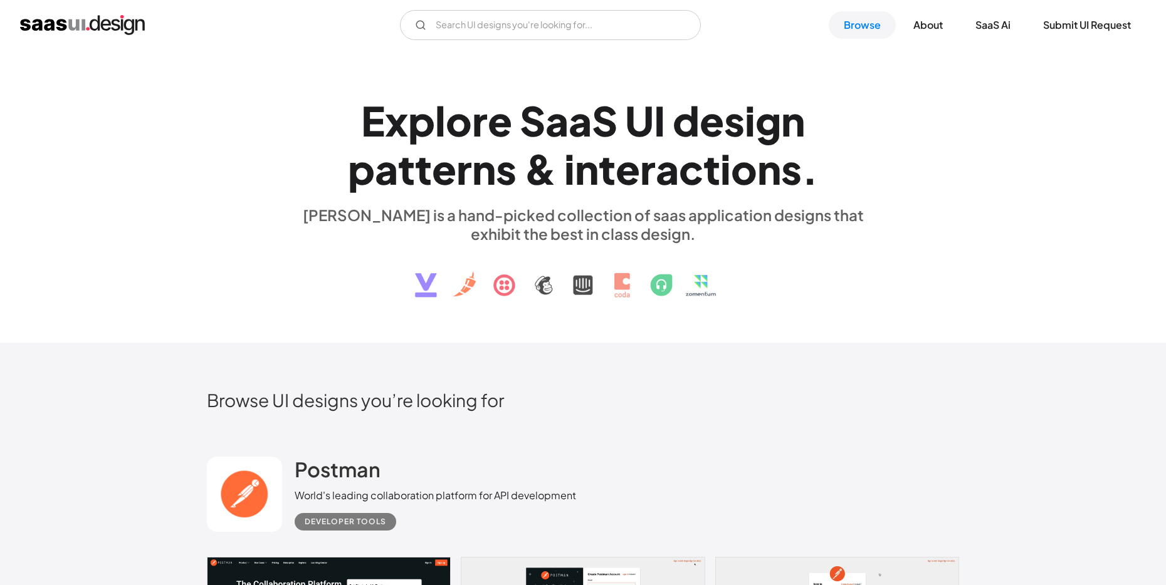
click at [540, 128] on div "S" at bounding box center [532, 121] width 26 height 48
click at [466, 130] on div "o" at bounding box center [459, 121] width 26 height 48
click at [556, 125] on div "a" at bounding box center [556, 121] width 23 height 48
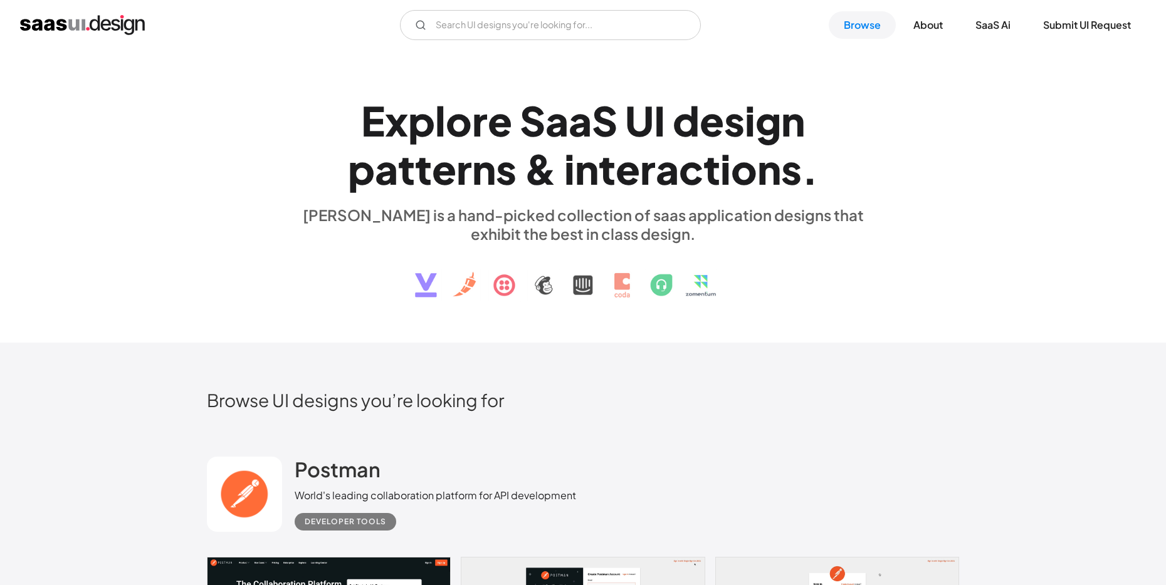
click at [677, 121] on div "d" at bounding box center [685, 121] width 27 height 48
click at [660, 117] on div "I" at bounding box center [659, 121] width 11 height 48
click at [724, 121] on div "s" at bounding box center [734, 121] width 21 height 48
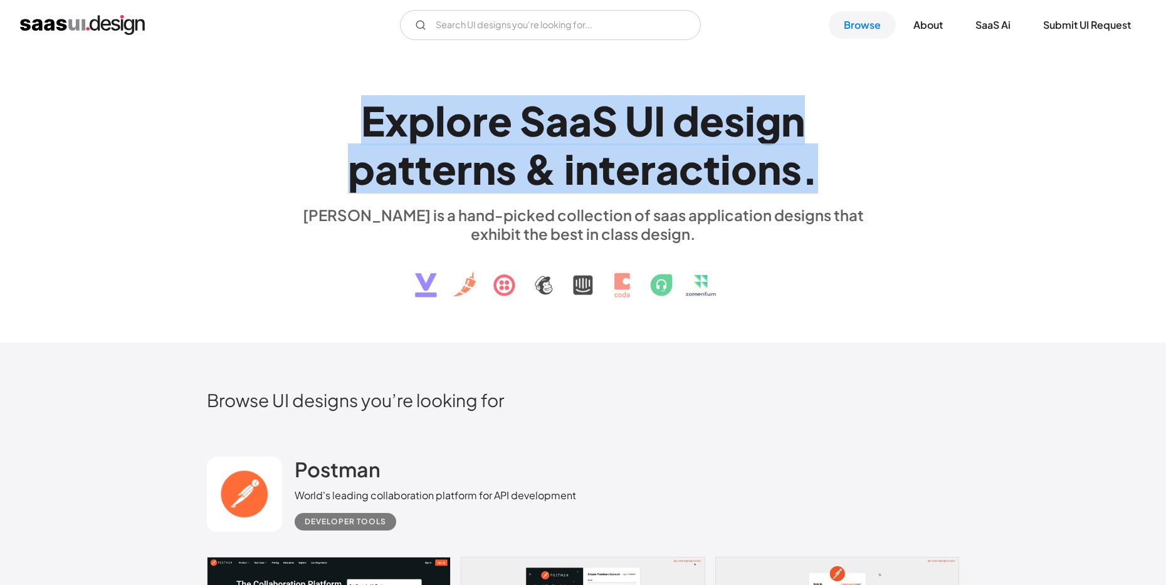
click at [723, 122] on div "e" at bounding box center [711, 121] width 24 height 48
click at [850, 120] on h1 "E x p l o r e S a a S U I d e s i g n p a t t e r n s & i n t e r a c t i o n s…" at bounding box center [583, 145] width 577 height 97
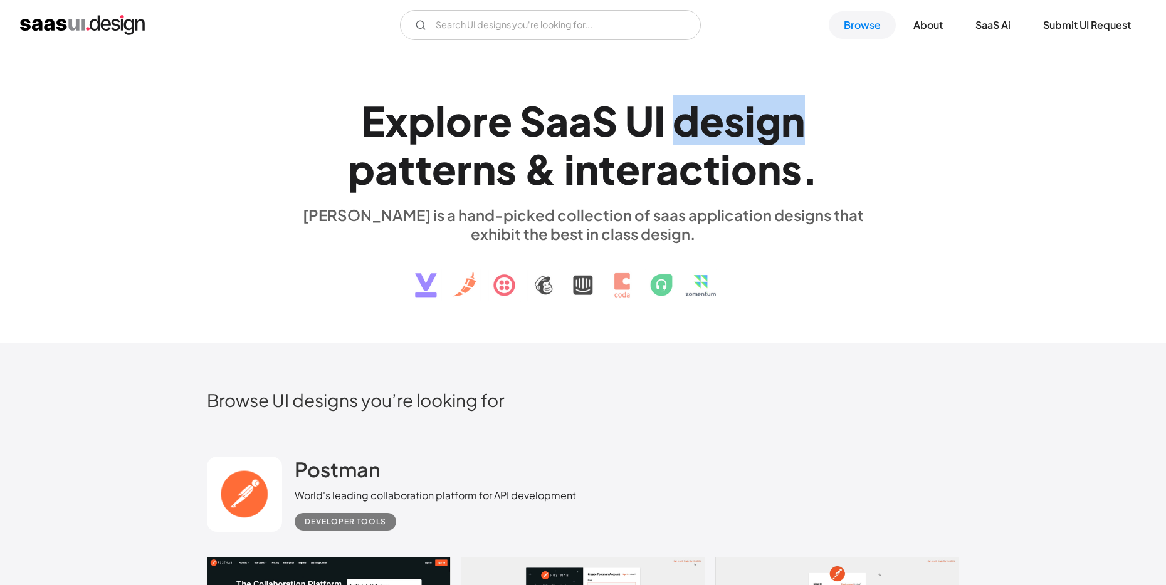
click at [850, 120] on h1 "E x p l o r e S a a S U I d e s i g n p a t t e r n s & i n t e r a c t i o n s…" at bounding box center [583, 145] width 577 height 97
click at [714, 133] on div "e" at bounding box center [711, 121] width 24 height 48
click at [551, 175] on div "&" at bounding box center [540, 169] width 33 height 48
click at [590, 175] on div "n" at bounding box center [587, 169] width 24 height 48
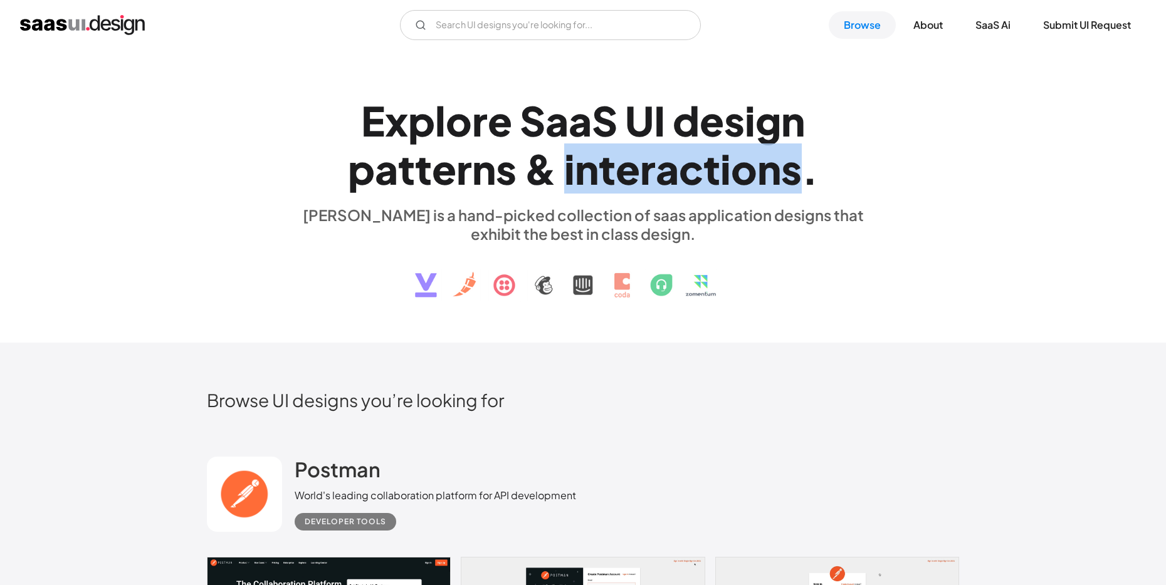
click at [590, 175] on div "n" at bounding box center [587, 169] width 24 height 48
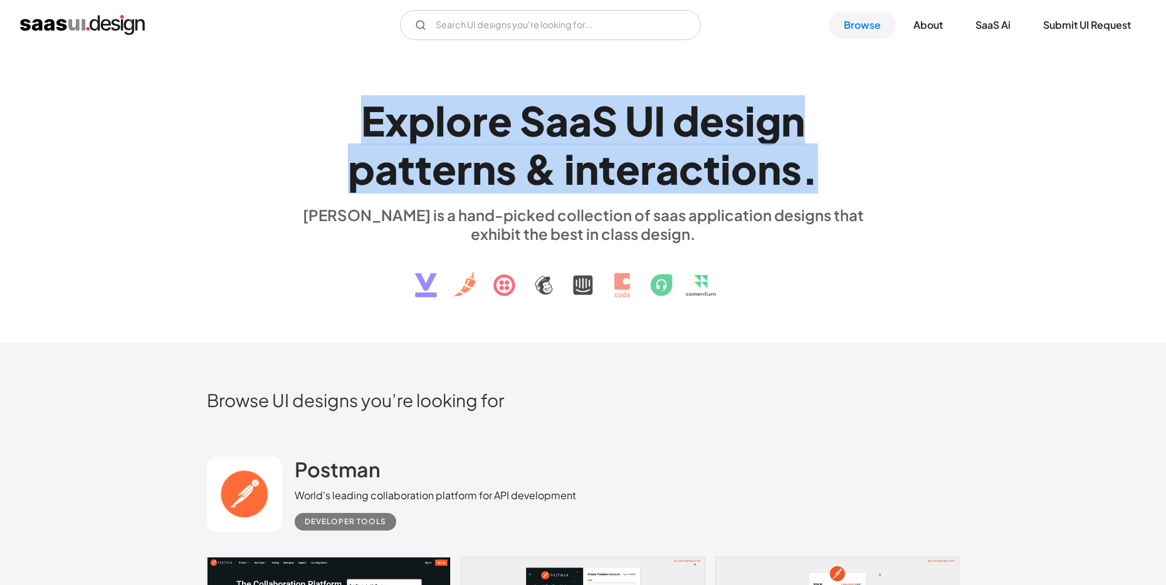
click at [590, 175] on div "n" at bounding box center [587, 169] width 24 height 48
click at [442, 170] on div "e" at bounding box center [444, 169] width 24 height 48
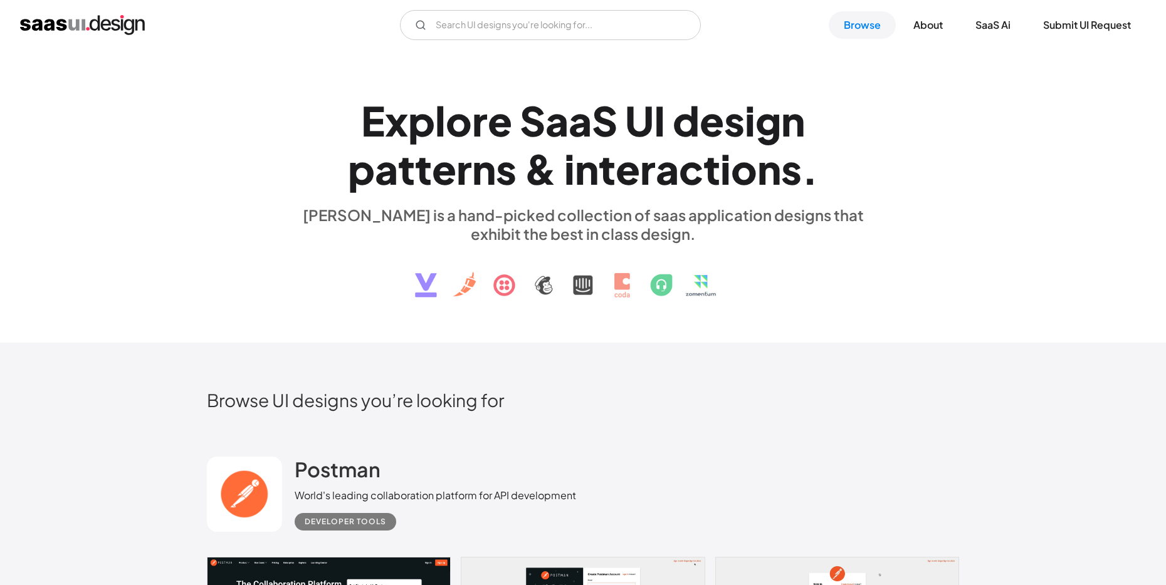
click at [496, 102] on div "e" at bounding box center [500, 121] width 24 height 48
drag, startPoint x: 415, startPoint y: 139, endPoint x: 444, endPoint y: 134, distance: 29.3
click at [415, 139] on div "p" at bounding box center [421, 121] width 27 height 48
click at [444, 133] on div "l" at bounding box center [440, 121] width 11 height 48
drag, startPoint x: 444, startPoint y: 133, endPoint x: 599, endPoint y: 135, distance: 154.8
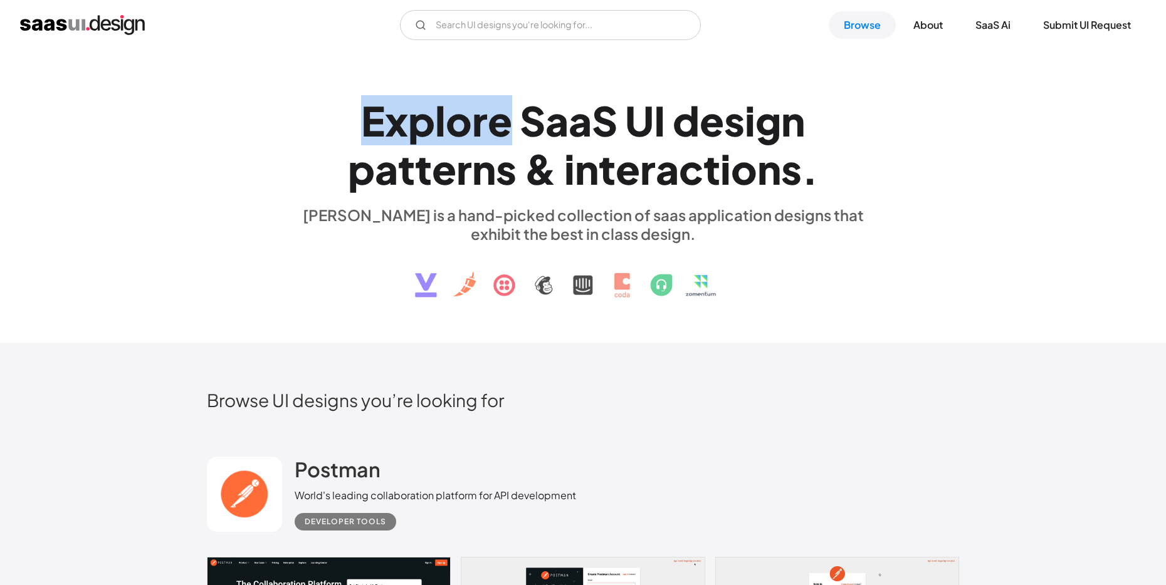
click at [444, 133] on div "E x p l o r e" at bounding box center [436, 121] width 151 height 48
click at [614, 135] on div "S" at bounding box center [605, 121] width 26 height 48
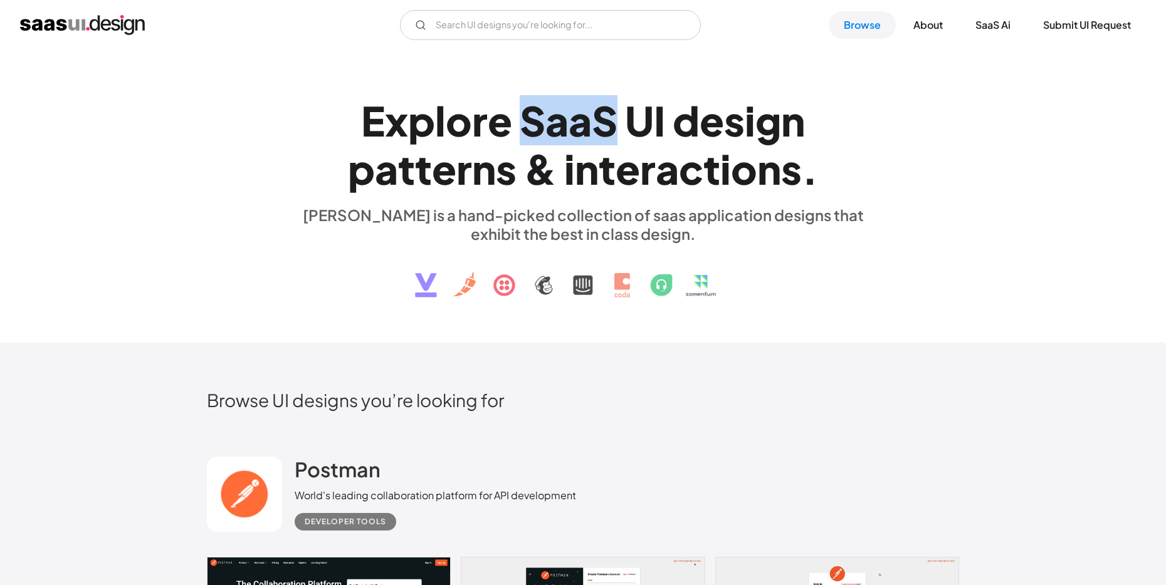
click at [614, 135] on div "S" at bounding box center [605, 121] width 26 height 48
click at [662, 129] on div "I" at bounding box center [659, 121] width 11 height 48
click at [745, 117] on div "i" at bounding box center [749, 121] width 11 height 48
click at [752, 129] on div "i" at bounding box center [749, 121] width 11 height 48
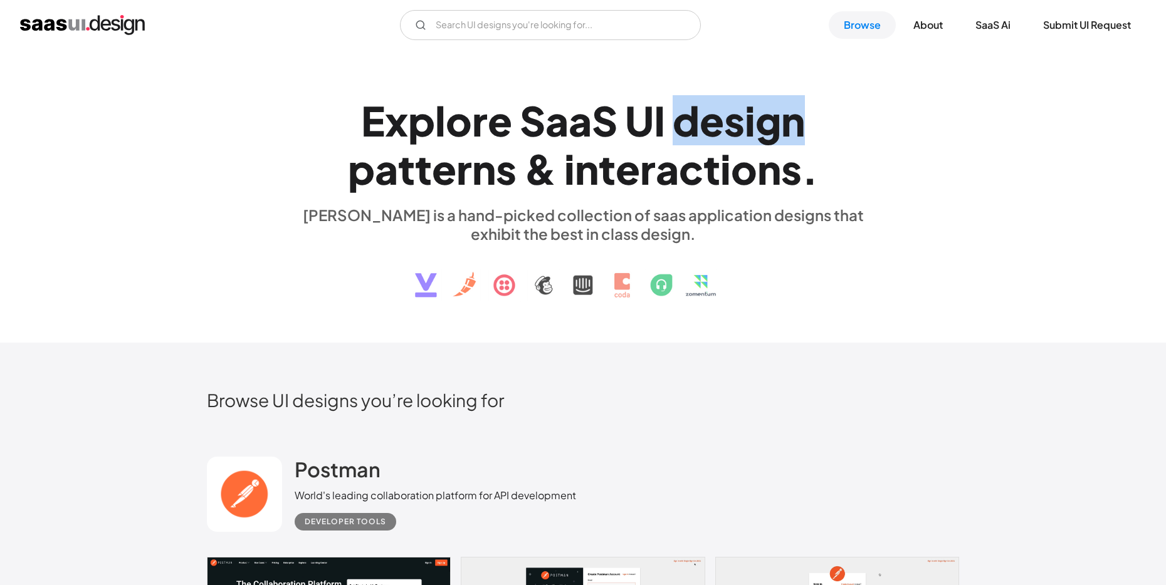
click at [752, 129] on div "i" at bounding box center [749, 121] width 11 height 48
click at [595, 163] on div "n" at bounding box center [587, 169] width 24 height 48
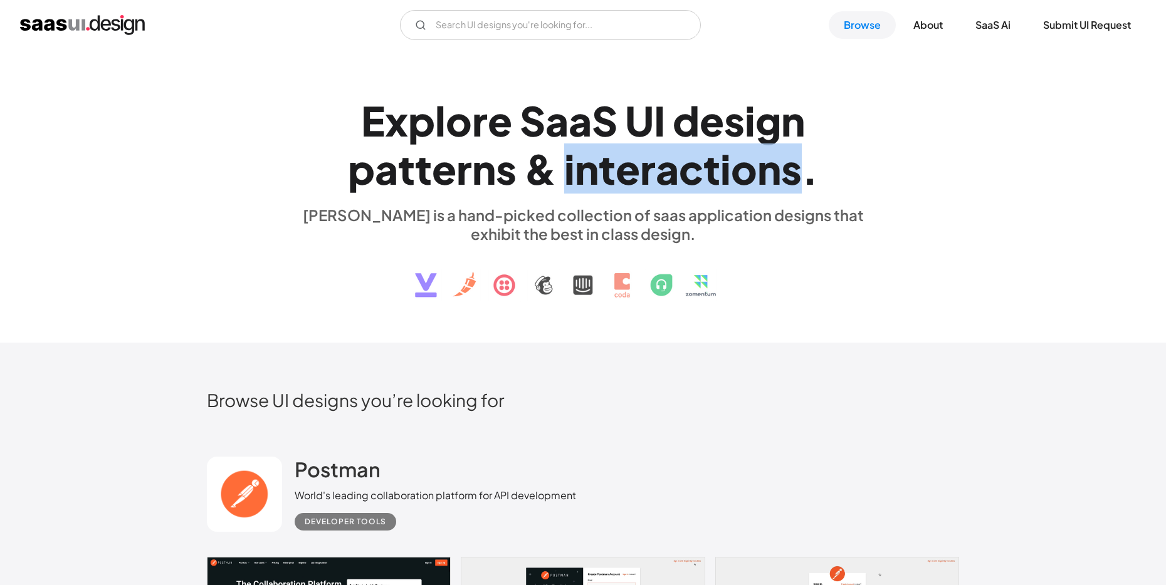
click at [595, 163] on div "n" at bounding box center [587, 169] width 24 height 48
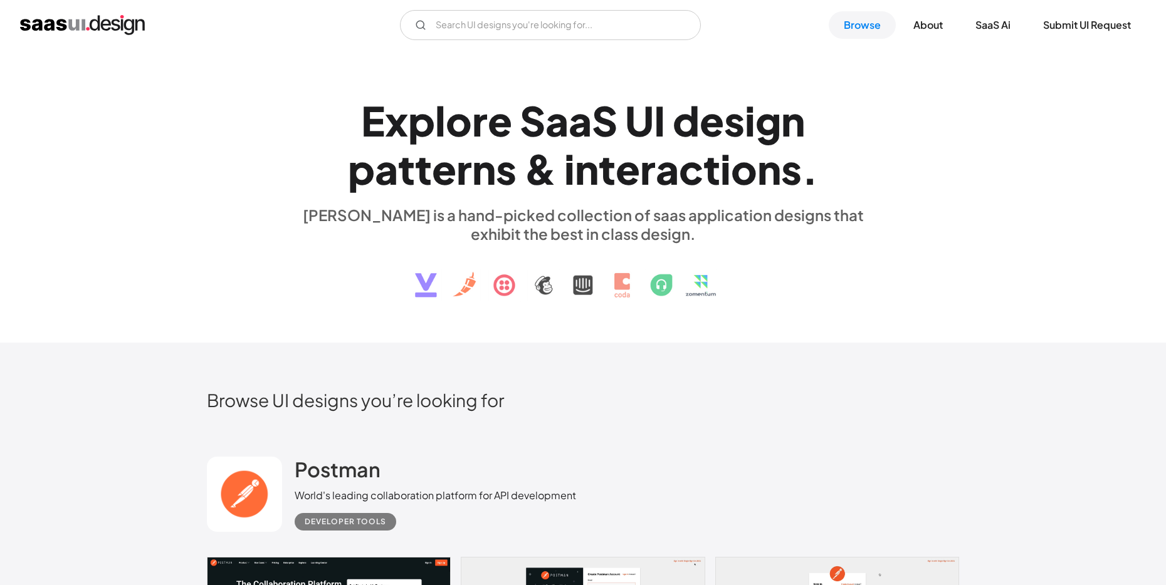
click at [503, 177] on div "s" at bounding box center [506, 169] width 21 height 48
click at [538, 171] on div "&" at bounding box center [540, 169] width 33 height 48
click at [463, 174] on div "r" at bounding box center [464, 169] width 16 height 48
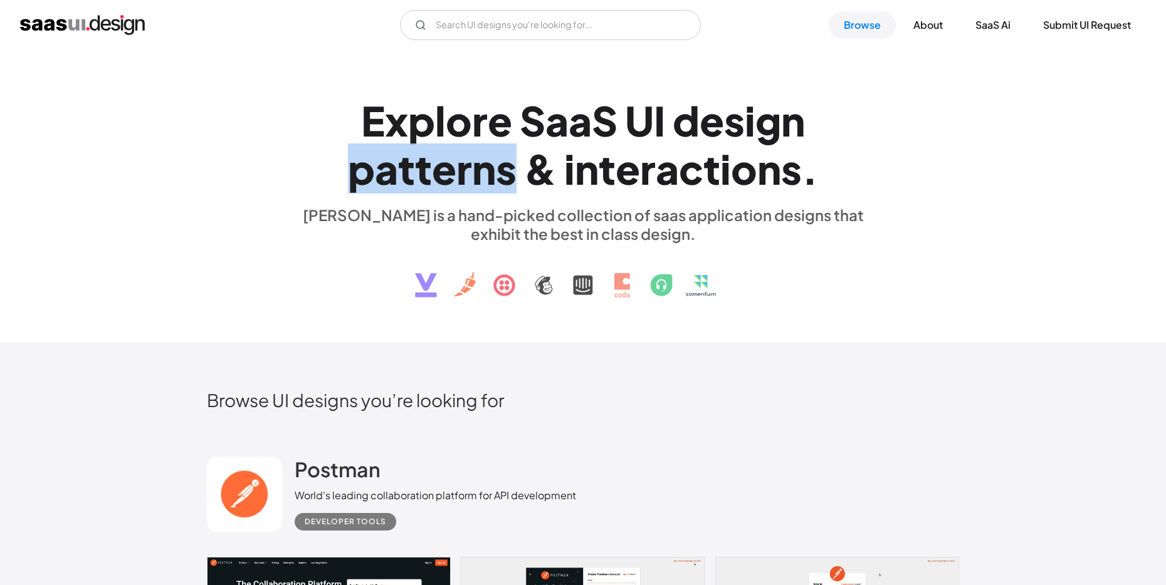
click at [463, 174] on div "r" at bounding box center [464, 169] width 16 height 48
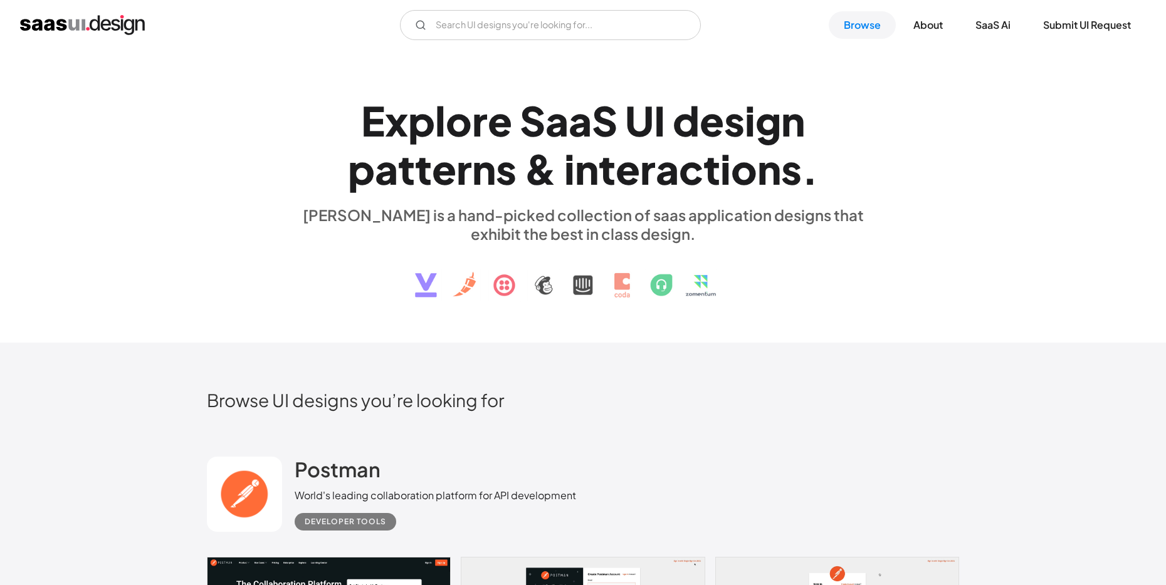
click at [454, 114] on div "o" at bounding box center [459, 121] width 26 height 48
click at [574, 124] on div "a" at bounding box center [579, 121] width 23 height 48
click at [666, 115] on h1 "E x p l o r e S a a S U I d e s i g n p a t t e r n s & i n t e r a c t i o n s…" at bounding box center [583, 145] width 577 height 97
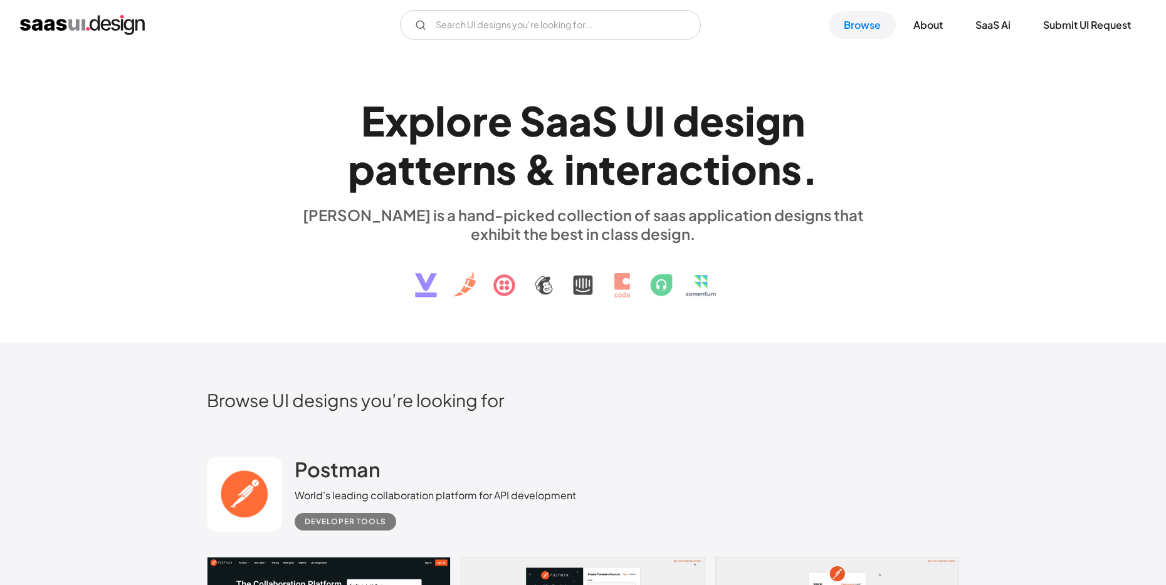
click at [627, 120] on div "U" at bounding box center [639, 121] width 29 height 48
click at [758, 130] on div "g" at bounding box center [768, 121] width 26 height 48
click at [938, 84] on div "E x p l o r e S a a S U I d e s i g n p a t t e r n s & i n t e r a c t i o n s…" at bounding box center [583, 196] width 752 height 224
click at [672, 175] on div "a" at bounding box center [666, 169] width 23 height 48
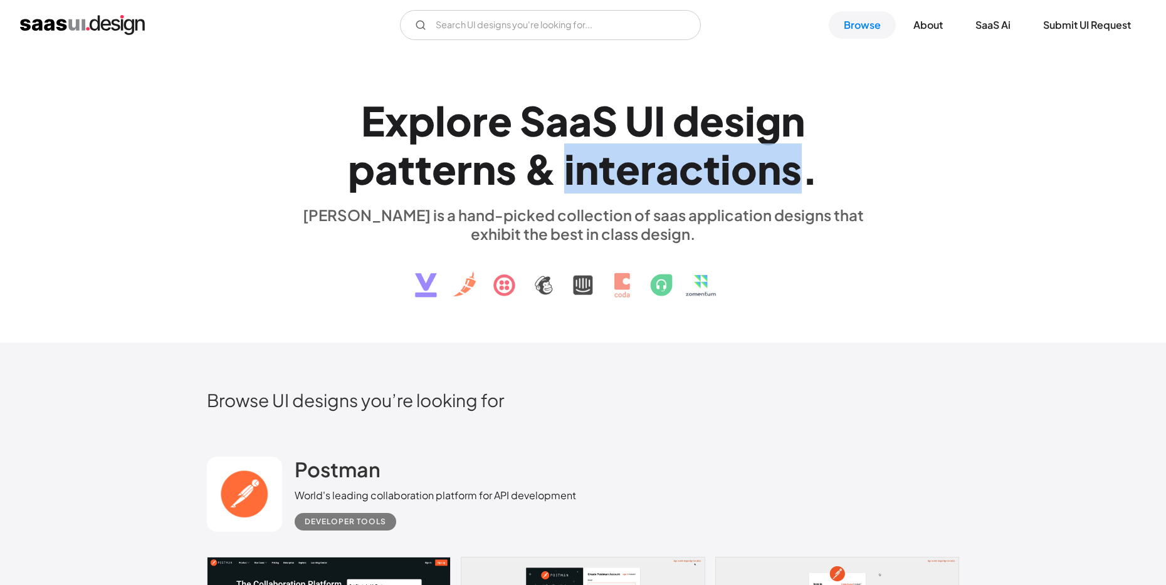
click at [672, 175] on div "a" at bounding box center [666, 169] width 23 height 48
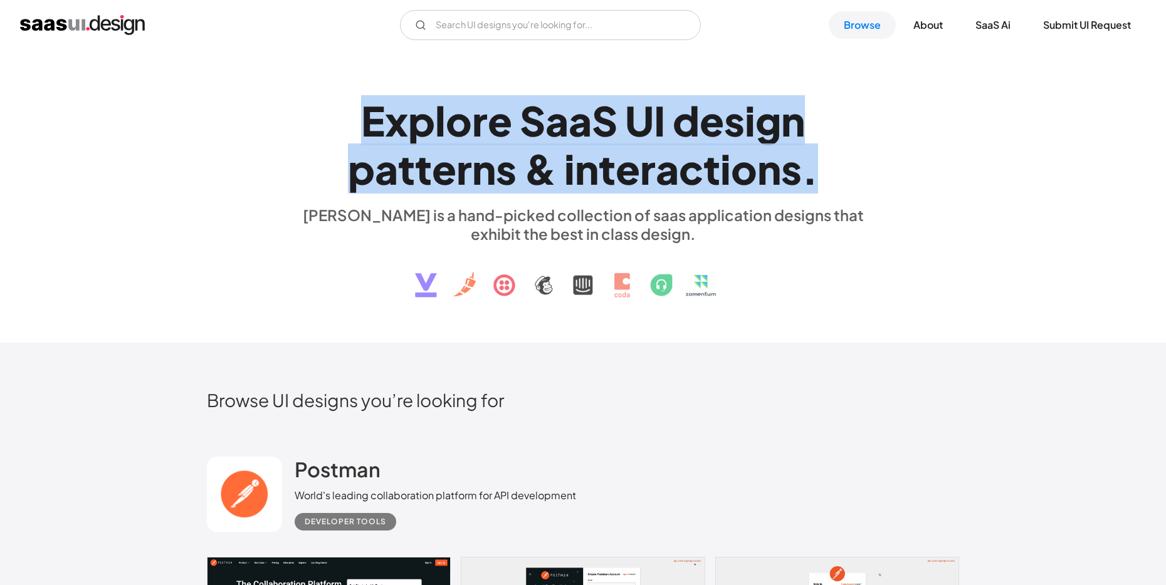
click at [672, 175] on div "a" at bounding box center [666, 169] width 23 height 48
click at [870, 175] on h1 "E x p l o r e S a a S U I d e s i g n p a t t e r n s & i n t e r a c t i o n s…" at bounding box center [583, 145] width 577 height 97
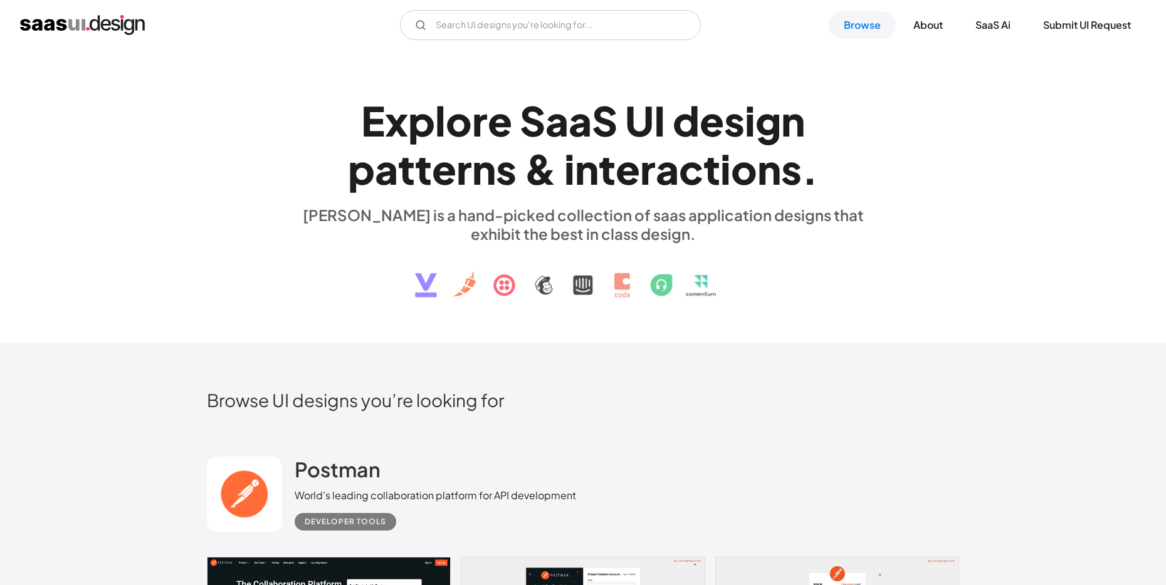
click at [802, 177] on div "." at bounding box center [809, 169] width 16 height 48
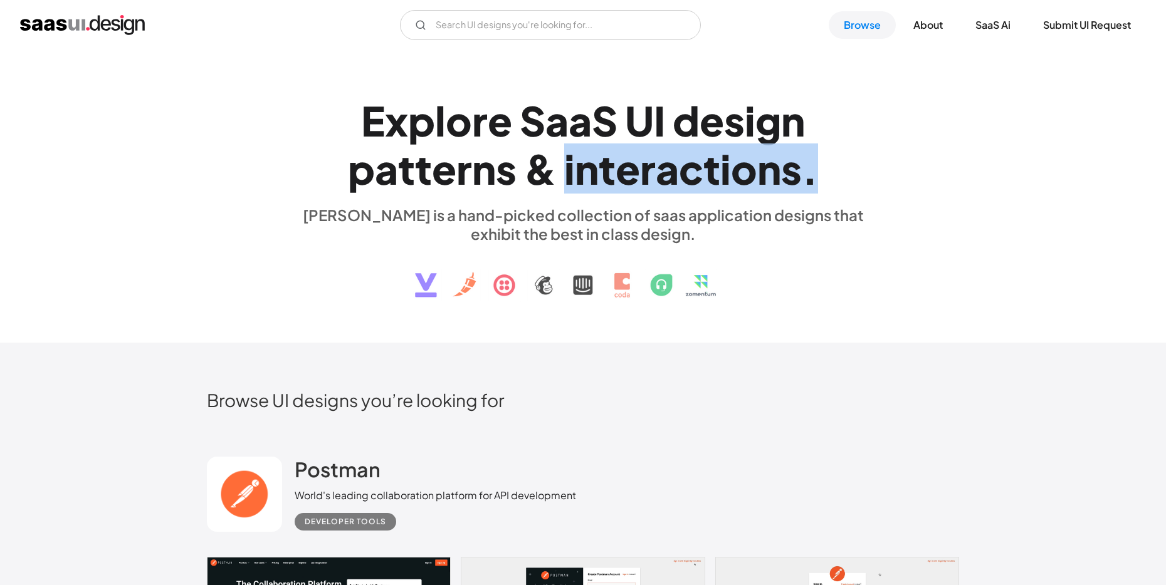
drag, startPoint x: 822, startPoint y: 177, endPoint x: 568, endPoint y: 180, distance: 253.8
click at [568, 180] on h1 "E x p l o r e S a a S U I d e s i g n p a t t e r n s & i n t e r a c t i o n s…" at bounding box center [583, 145] width 577 height 97
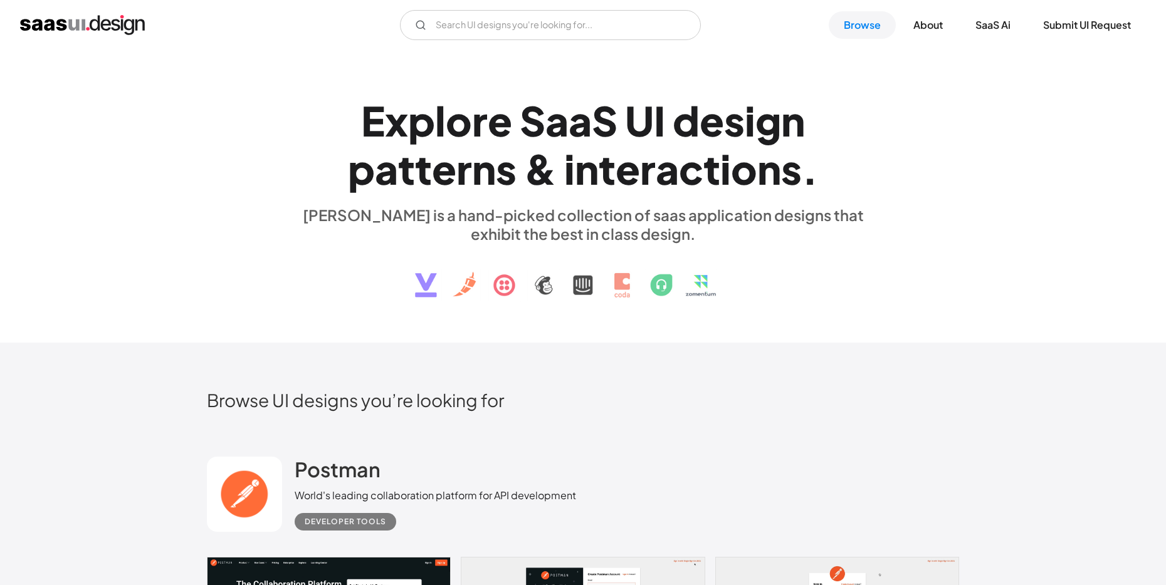
click at [556, 179] on div "&" at bounding box center [540, 169] width 33 height 48
drag, startPoint x: 553, startPoint y: 176, endPoint x: 538, endPoint y: 177, distance: 15.1
click at [538, 177] on div "&" at bounding box center [540, 169] width 33 height 48
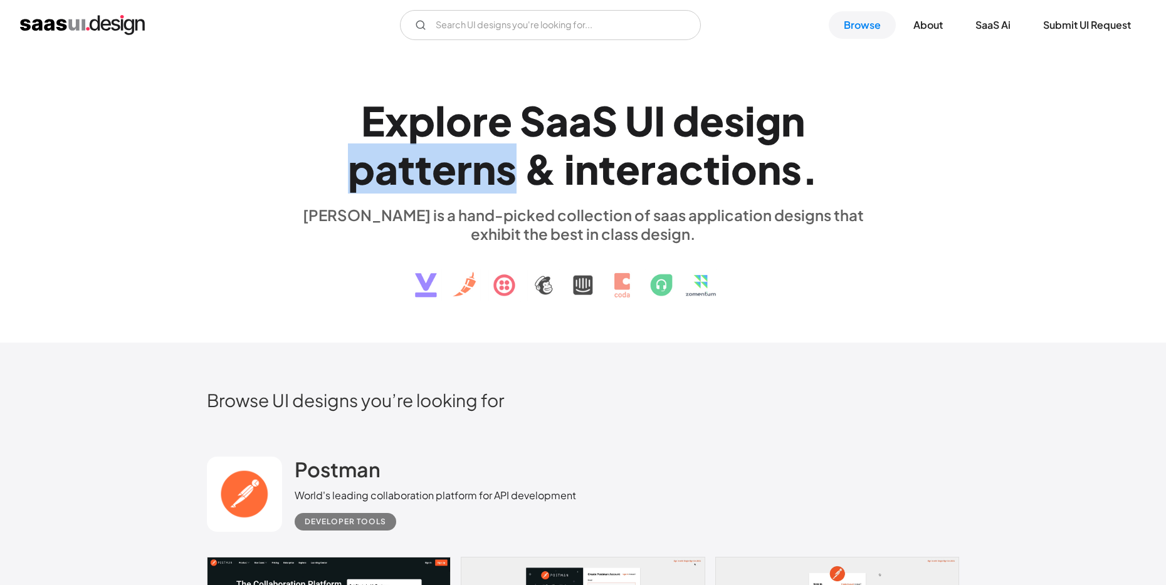
drag, startPoint x: 517, startPoint y: 174, endPoint x: 355, endPoint y: 183, distance: 162.5
click at [355, 183] on h1 "E x p l o r e S a a S U I d e s i g n p a t t e r n s & i n t e r a c t i o n s…" at bounding box center [583, 145] width 577 height 97
click at [368, 145] on div "p" at bounding box center [361, 169] width 27 height 48
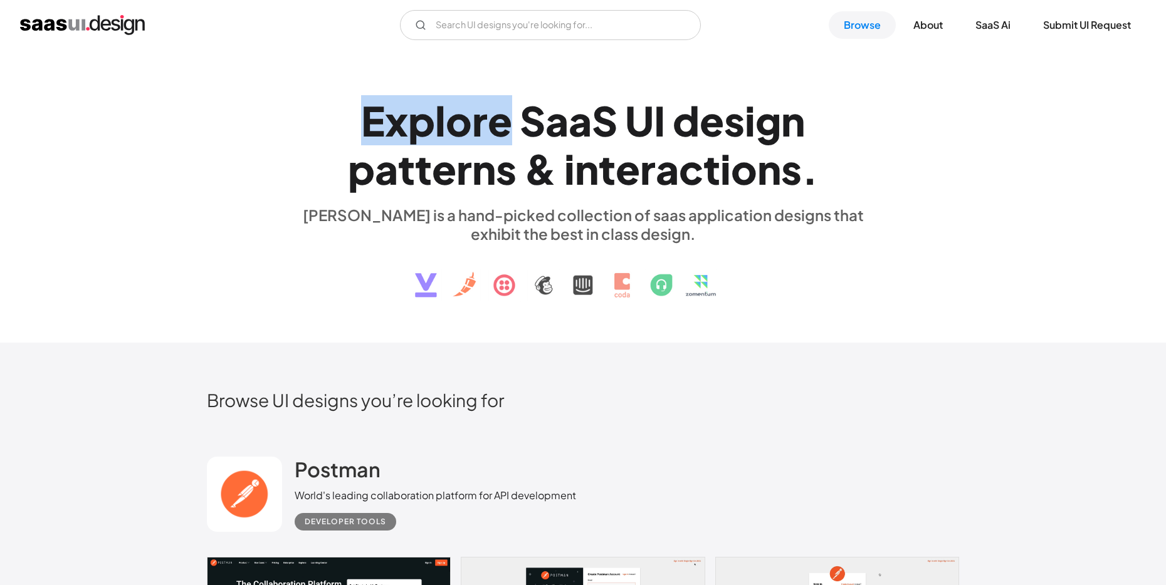
drag, startPoint x: 365, startPoint y: 131, endPoint x: 499, endPoint y: 126, distance: 134.8
click at [499, 126] on div "E x p l o r e" at bounding box center [436, 121] width 151 height 48
click at [565, 128] on div "a" at bounding box center [556, 121] width 23 height 48
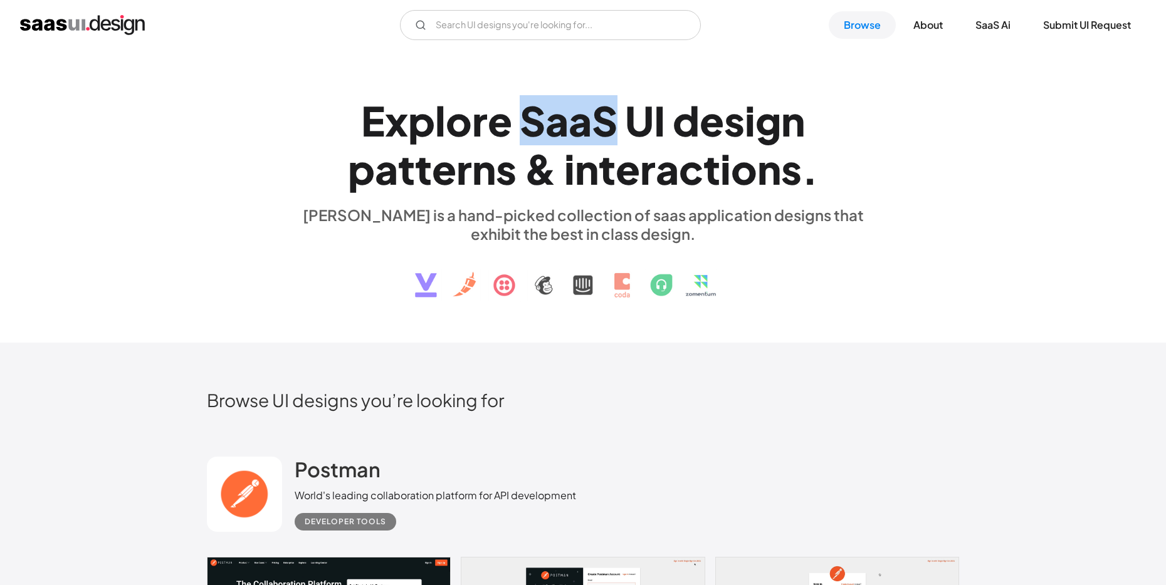
drag, startPoint x: 528, startPoint y: 122, endPoint x: 617, endPoint y: 127, distance: 89.8
click at [605, 122] on div "S a a S" at bounding box center [568, 121] width 98 height 48
click at [634, 129] on div "U" at bounding box center [639, 121] width 29 height 48
drag, startPoint x: 631, startPoint y: 129, endPoint x: 668, endPoint y: 129, distance: 37.0
click at [668, 129] on h1 "E x p l o r e S a a S U I d e s i g n p a t t e r n s & i n t e r a c t i o n s…" at bounding box center [583, 145] width 577 height 97
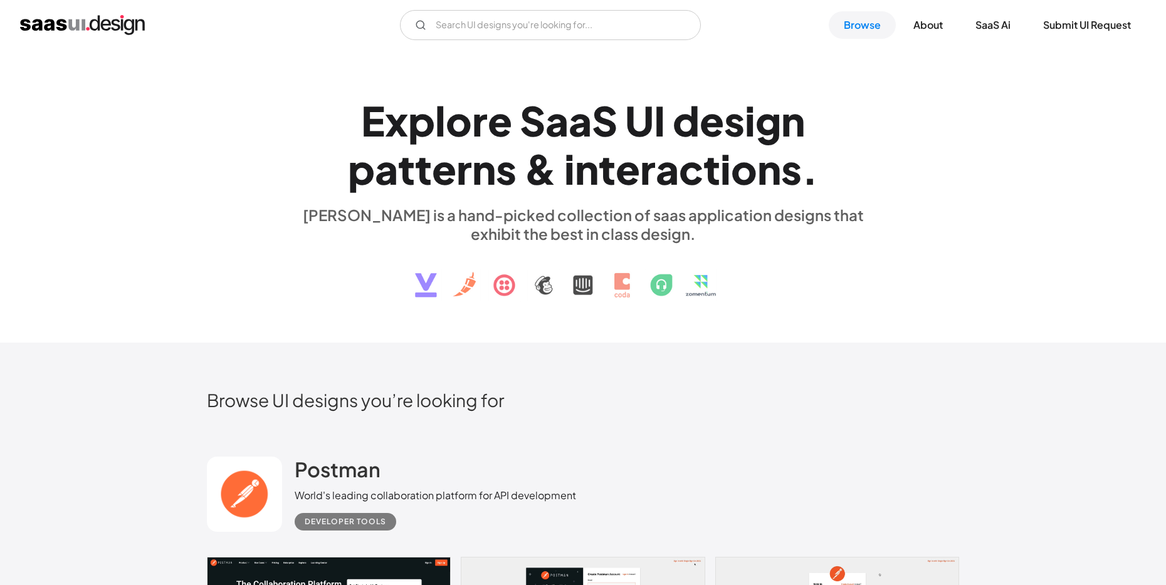
click at [671, 132] on h1 "E x p l o r e S a a S U I d e s i g n p a t t e r n s & i n t e r a c t i o n s…" at bounding box center [583, 145] width 577 height 97
drag, startPoint x: 689, startPoint y: 123, endPoint x: 679, endPoint y: 125, distance: 10.1
click at [685, 123] on div "d" at bounding box center [685, 121] width 27 height 48
click at [664, 137] on div "I" at bounding box center [659, 121] width 11 height 48
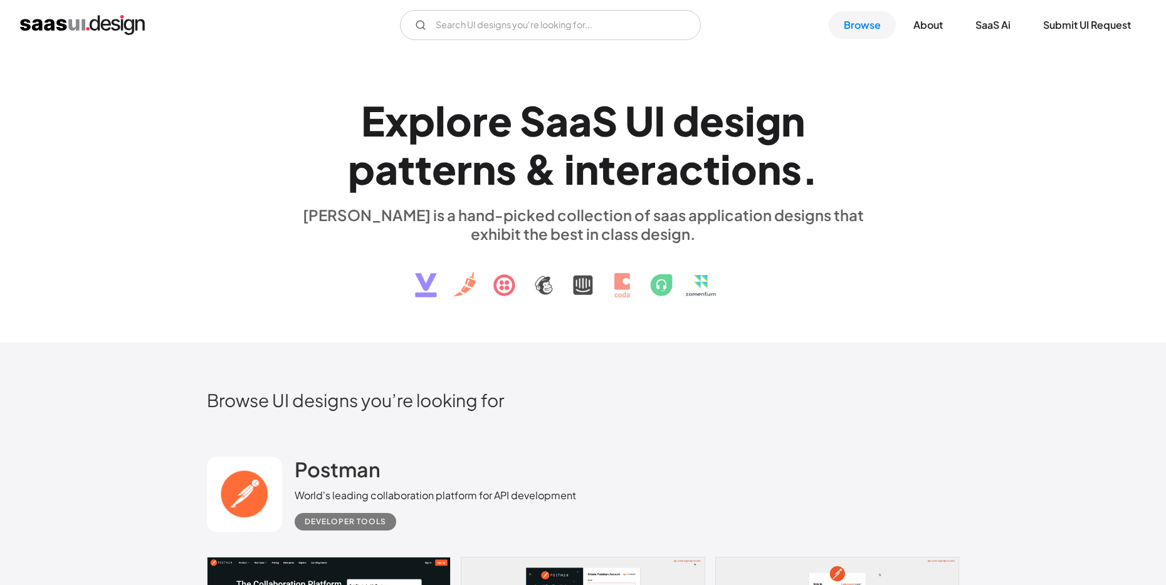
click at [711, 120] on div "e" at bounding box center [711, 121] width 24 height 48
click at [687, 133] on div "d" at bounding box center [685, 121] width 27 height 48
click at [684, 134] on div "d" at bounding box center [685, 121] width 27 height 48
click at [664, 138] on div "I" at bounding box center [659, 121] width 11 height 48
click at [683, 132] on div "d" at bounding box center [685, 121] width 27 height 48
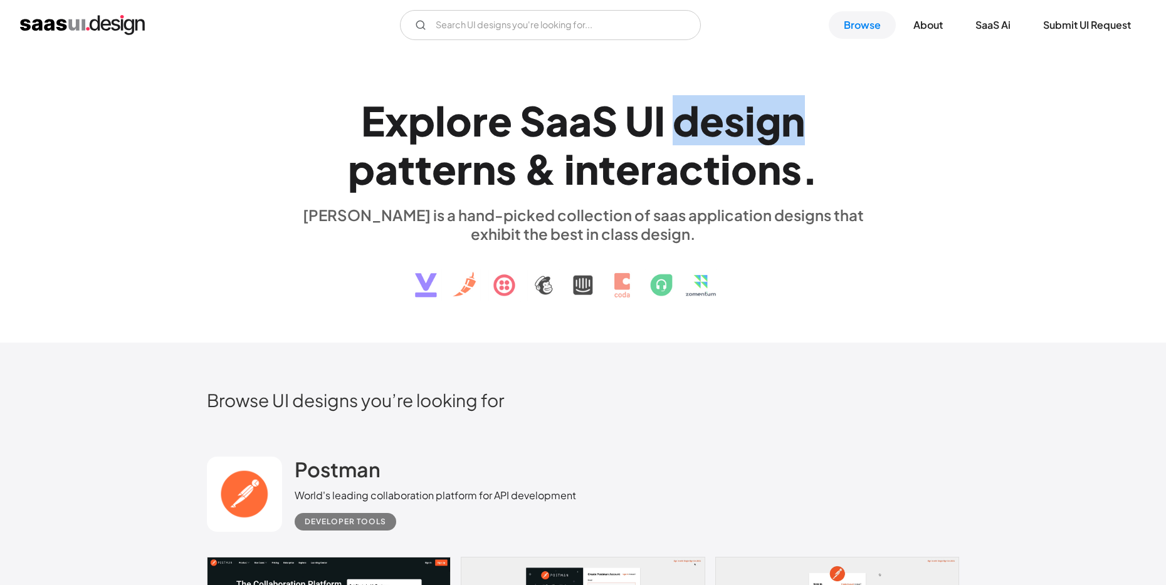
drag, startPoint x: 681, startPoint y: 132, endPoint x: 822, endPoint y: 127, distance: 140.5
click at [822, 127] on h1 "E x p l o r e S a a S U I d e s i g n p a t t e r n s & i n t e r a c t i o n s…" at bounding box center [583, 145] width 577 height 97
click at [818, 127] on h1 "E x p l o r e S a a S U I d e s i g n p a t t e r n s & i n t e r a c t i o n s…" at bounding box center [583, 145] width 577 height 97
drag, startPoint x: 812, startPoint y: 123, endPoint x: 686, endPoint y: 130, distance: 126.7
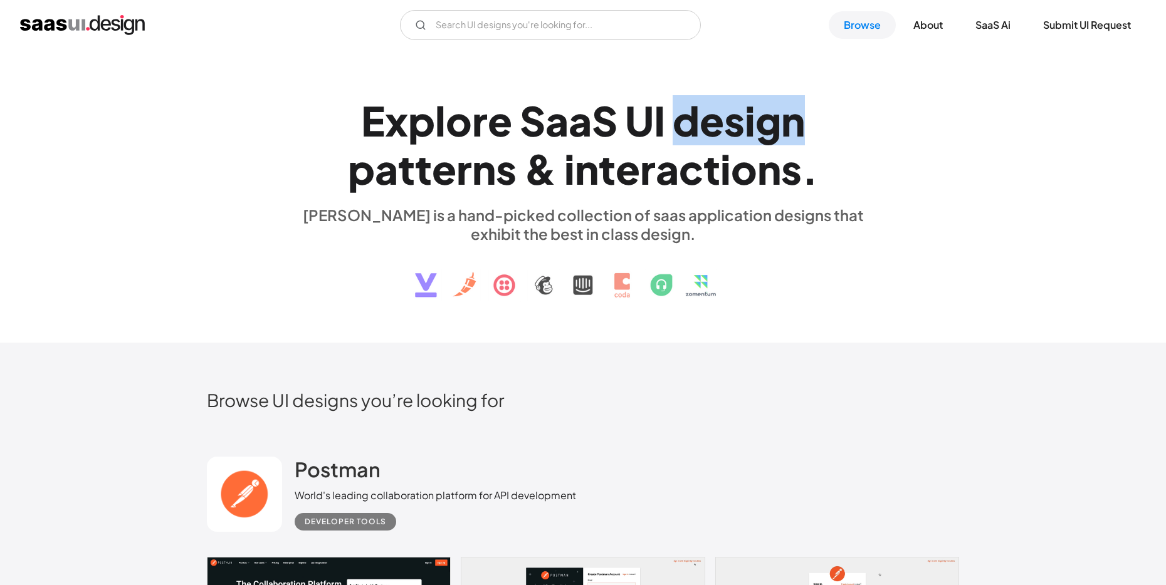
click at [686, 130] on h1 "E x p l o r e S a a S U I d e s i g n p a t t e r n s & i n t e r a c t i o n s…" at bounding box center [583, 145] width 577 height 97
click at [683, 130] on div "d" at bounding box center [685, 121] width 27 height 48
drag, startPoint x: 680, startPoint y: 130, endPoint x: 805, endPoint y: 127, distance: 125.4
click at [805, 127] on h1 "E x p l o r e S a a S U I d e s i g n p a t t e r n s & i n t e r a c t i o n s…" at bounding box center [583, 145] width 577 height 97
click at [867, 126] on h1 "E x p l o r e S a a S U I d e s i g n p a t t e r n s & i n t e r a c t i o n s…" at bounding box center [583, 145] width 577 height 97
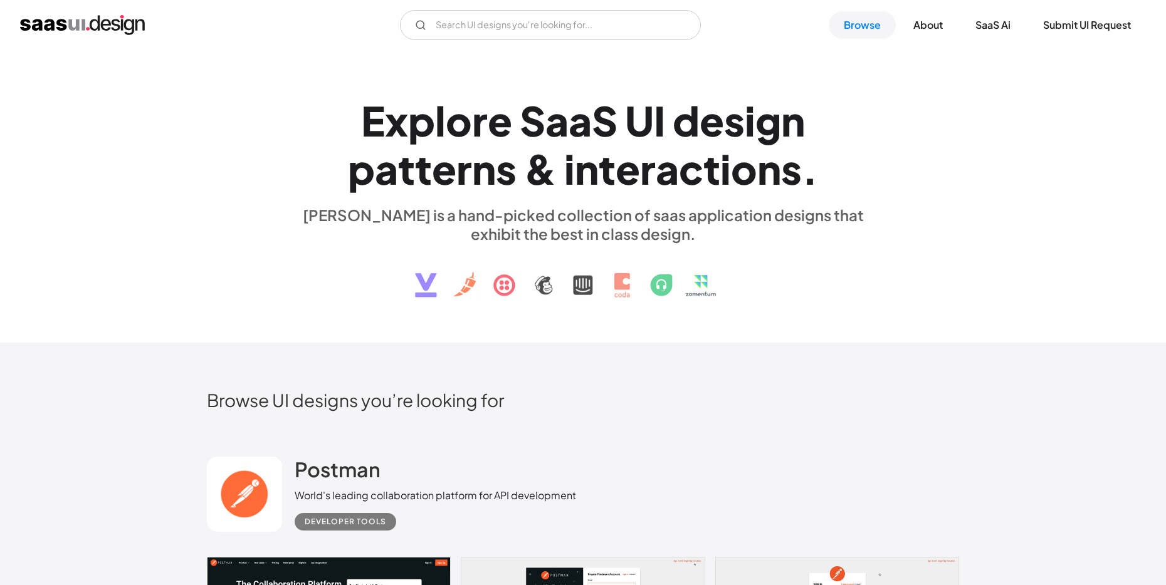
click at [732, 150] on div "o" at bounding box center [744, 169] width 26 height 48
click at [736, 127] on div "s" at bounding box center [734, 121] width 21 height 48
click at [721, 137] on div "e" at bounding box center [711, 121] width 24 height 48
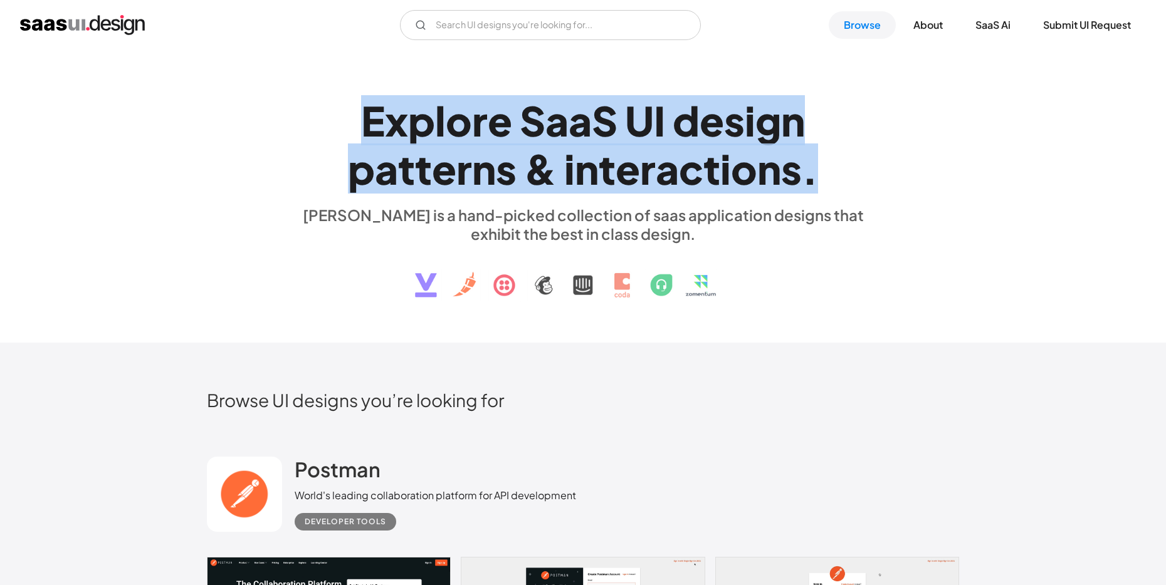
click at [721, 137] on div "e" at bounding box center [711, 121] width 24 height 48
click at [568, 152] on div "i" at bounding box center [569, 169] width 11 height 48
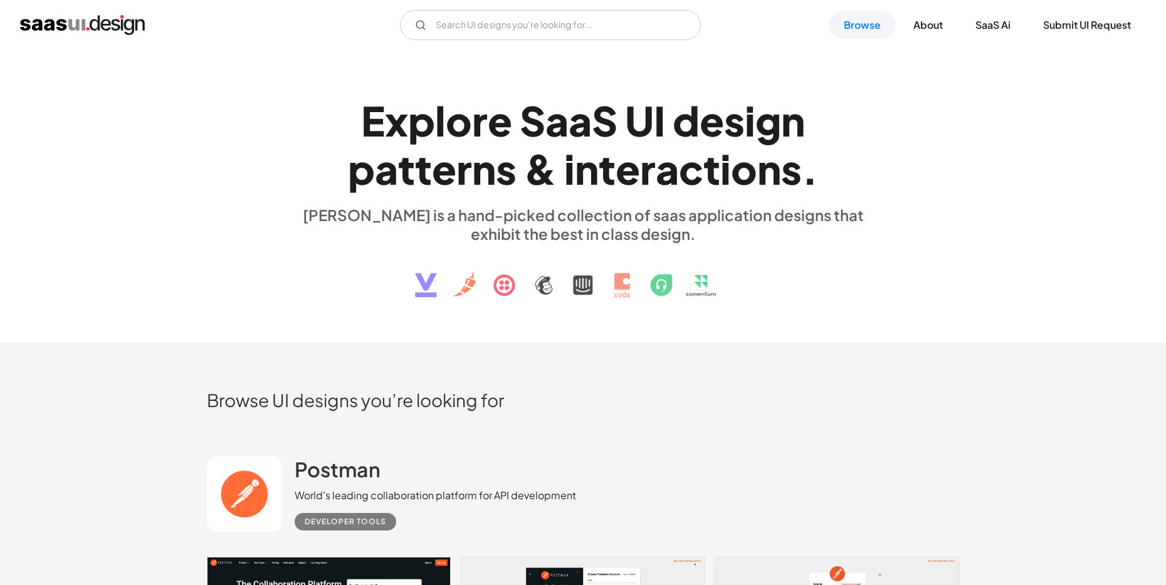
click at [572, 145] on div "i" at bounding box center [569, 169] width 11 height 48
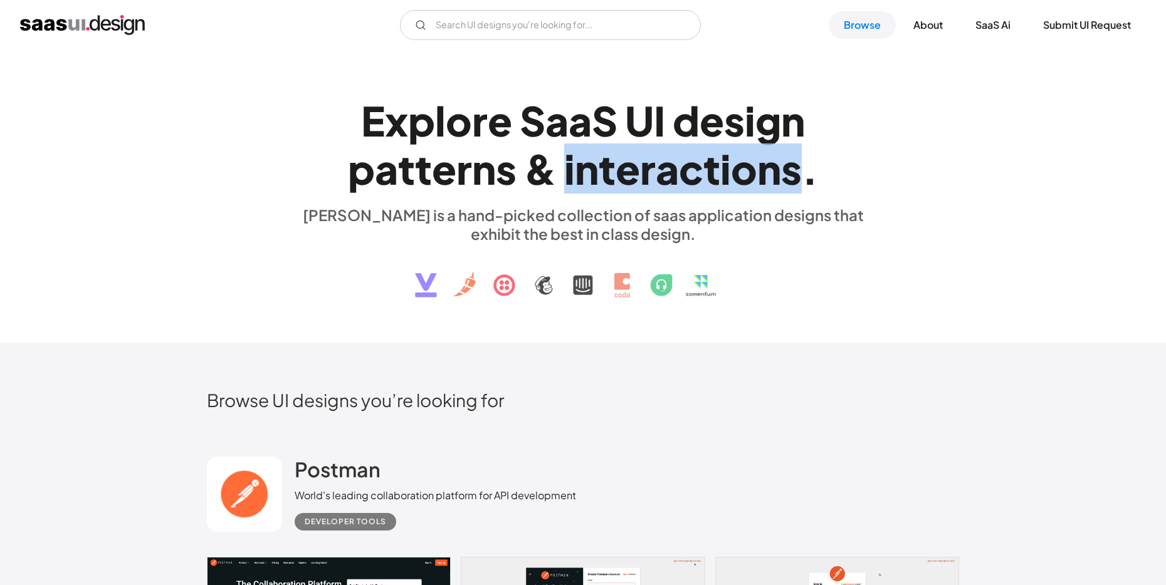
click at [572, 145] on div "i" at bounding box center [569, 169] width 11 height 48
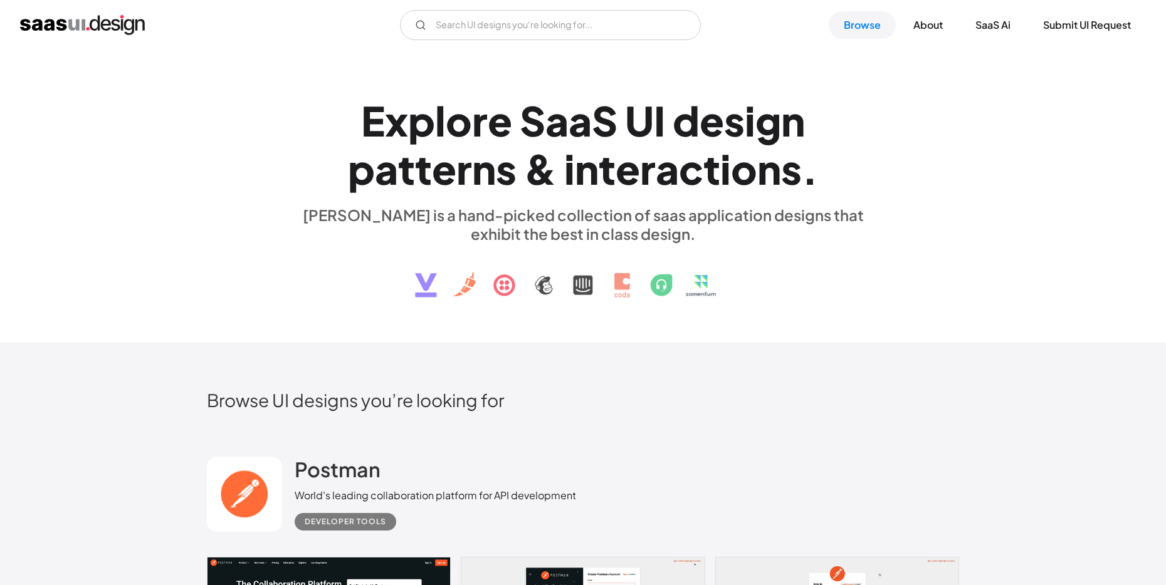
click at [585, 123] on div "a" at bounding box center [579, 121] width 23 height 48
click at [651, 118] on div "U" at bounding box center [639, 121] width 29 height 48
click at [694, 115] on div "d" at bounding box center [685, 121] width 27 height 48
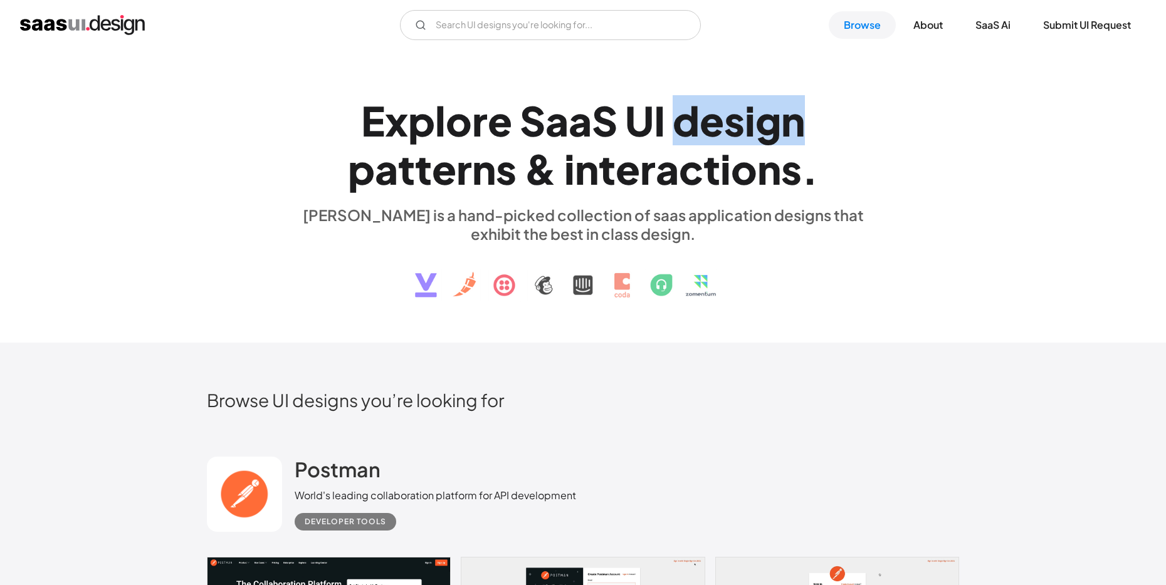
click at [694, 115] on div "d" at bounding box center [685, 121] width 27 height 48
click at [615, 132] on div "S" at bounding box center [605, 121] width 26 height 48
click at [612, 134] on div "S" at bounding box center [605, 121] width 26 height 48
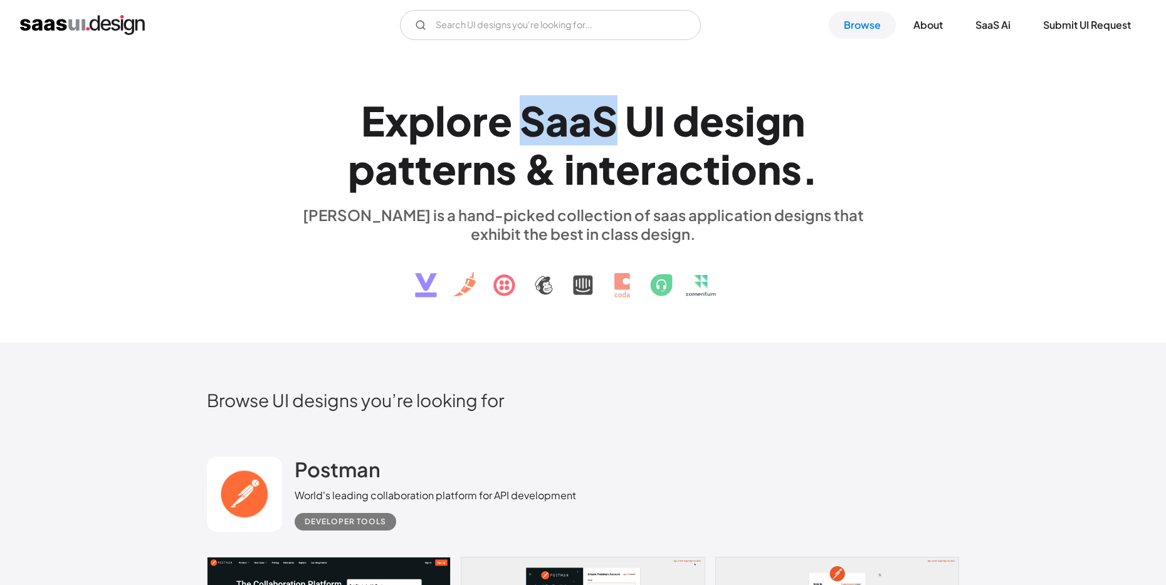
click at [612, 134] on div "S" at bounding box center [605, 121] width 26 height 48
click at [641, 126] on div "U" at bounding box center [639, 121] width 29 height 48
click at [736, 159] on div "o" at bounding box center [744, 169] width 26 height 48
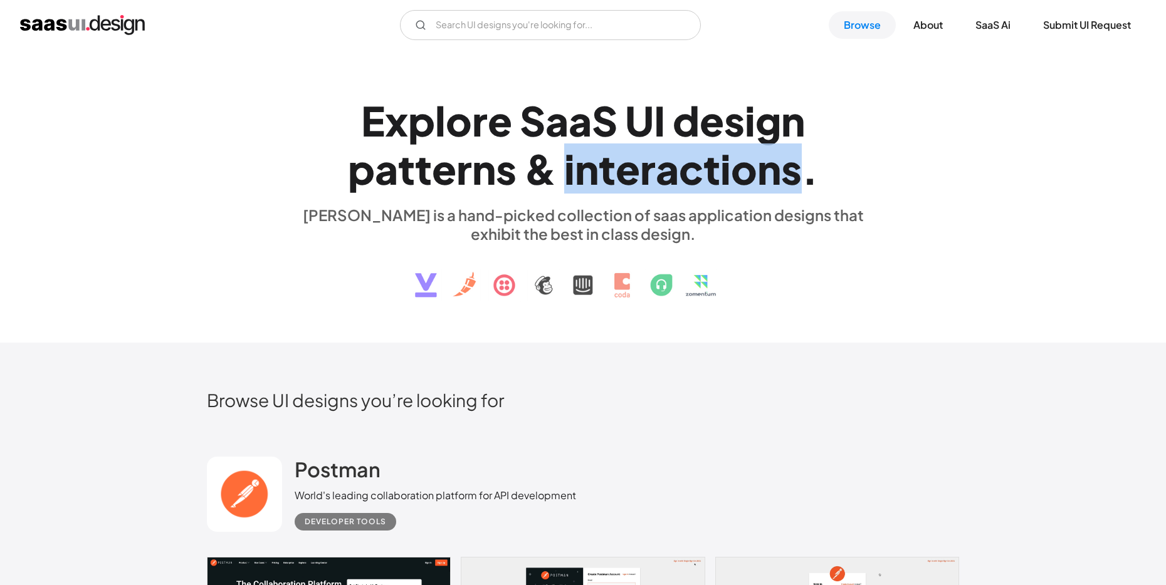
click at [736, 159] on div "o" at bounding box center [744, 169] width 26 height 48
click at [734, 155] on div "o" at bounding box center [744, 169] width 26 height 48
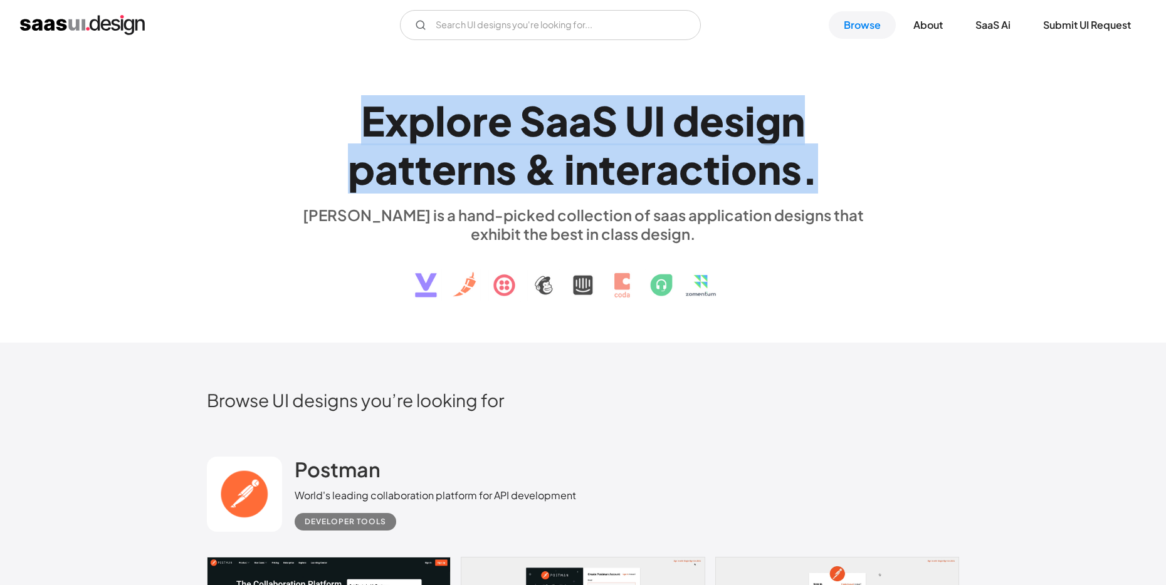
click at [734, 155] on div "o" at bounding box center [744, 169] width 26 height 48
click at [726, 138] on div "s" at bounding box center [734, 121] width 21 height 48
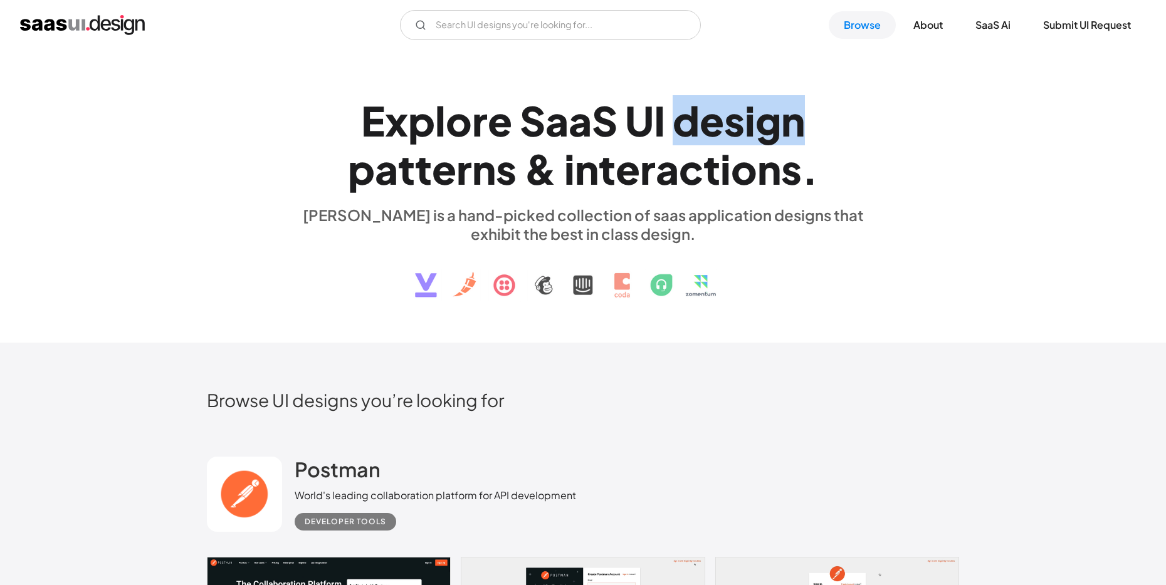
click at [726, 138] on div "s" at bounding box center [734, 121] width 21 height 48
click at [543, 123] on div "S" at bounding box center [532, 121] width 26 height 48
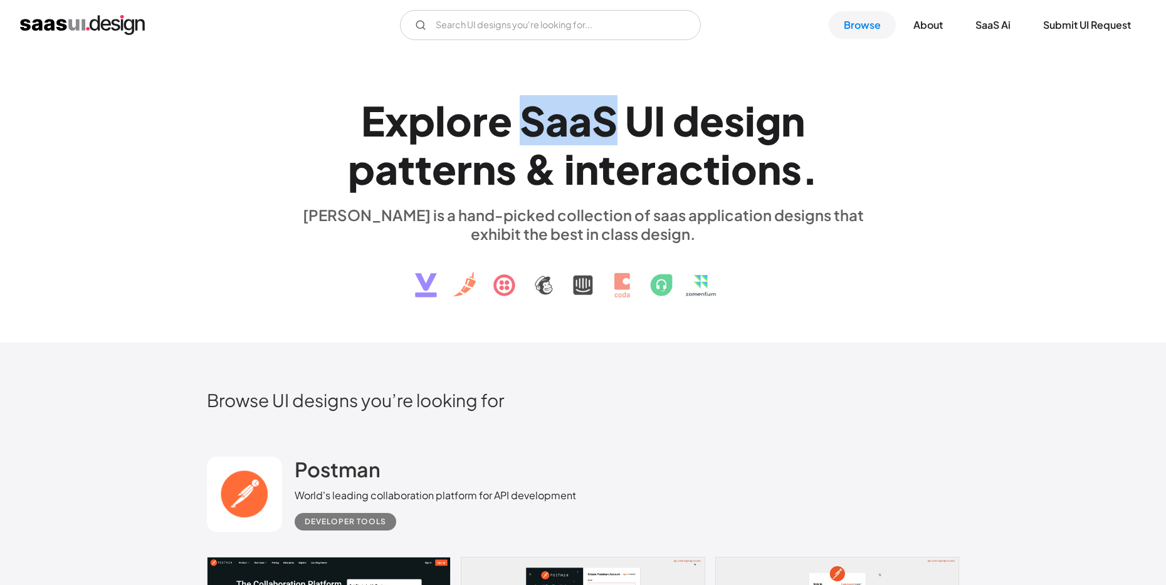
click at [543, 124] on div "S" at bounding box center [532, 121] width 26 height 48
click at [460, 126] on div "o" at bounding box center [459, 121] width 26 height 48
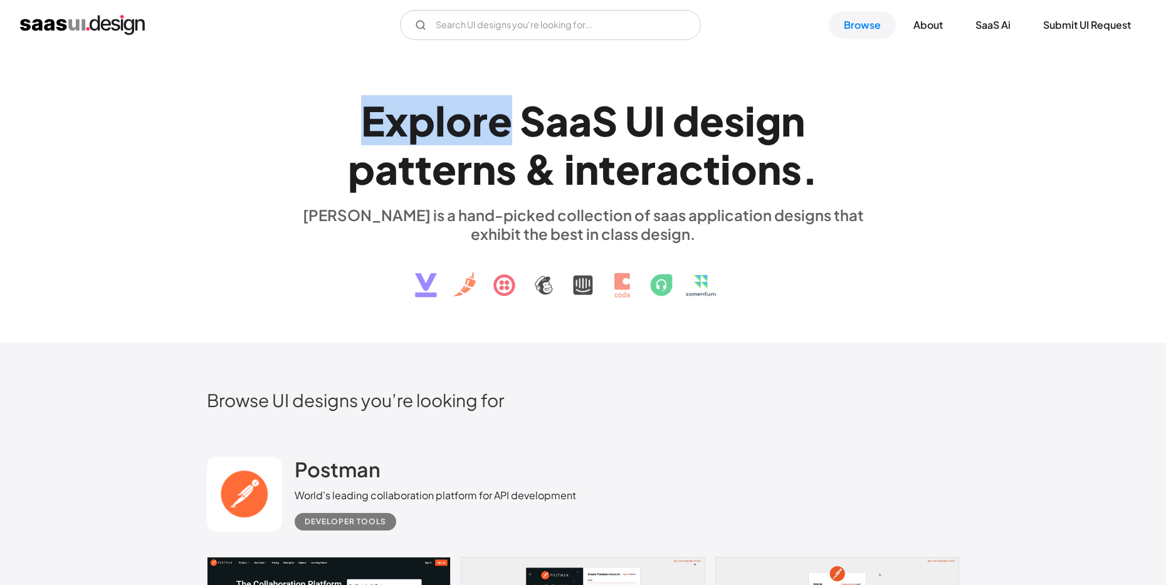
click at [460, 126] on div "o" at bounding box center [459, 121] width 26 height 48
click at [514, 114] on h1 "E x p l o r e S a a S U I d e s i g n p a t t e r n s & i n t e r a c t i o n s…" at bounding box center [583, 145] width 577 height 97
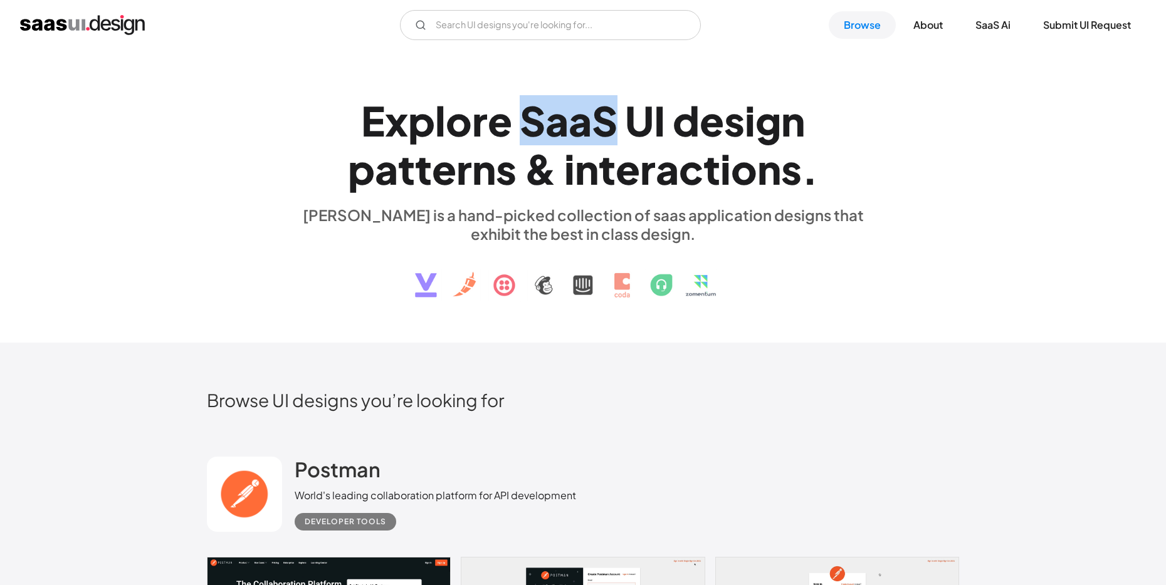
click at [514, 114] on h1 "E x p l o r e S a a S U I d e s i g n p a t t e r n s & i n t e r a c t i o n s…" at bounding box center [583, 145] width 577 height 97
click at [590, 125] on div "a" at bounding box center [579, 121] width 23 height 48
click at [639, 117] on div "U" at bounding box center [639, 121] width 29 height 48
click at [791, 117] on div "n" at bounding box center [793, 121] width 24 height 48
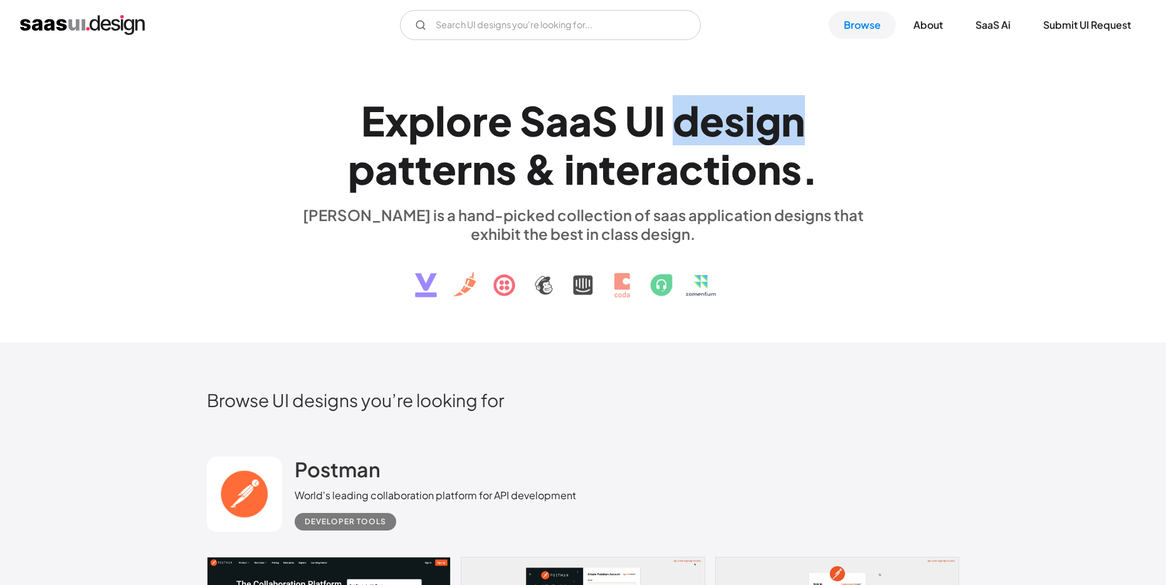
click at [791, 117] on div "n" at bounding box center [793, 121] width 24 height 48
click at [571, 145] on div "i" at bounding box center [569, 169] width 11 height 48
click at [583, 161] on div "n" at bounding box center [587, 169] width 24 height 48
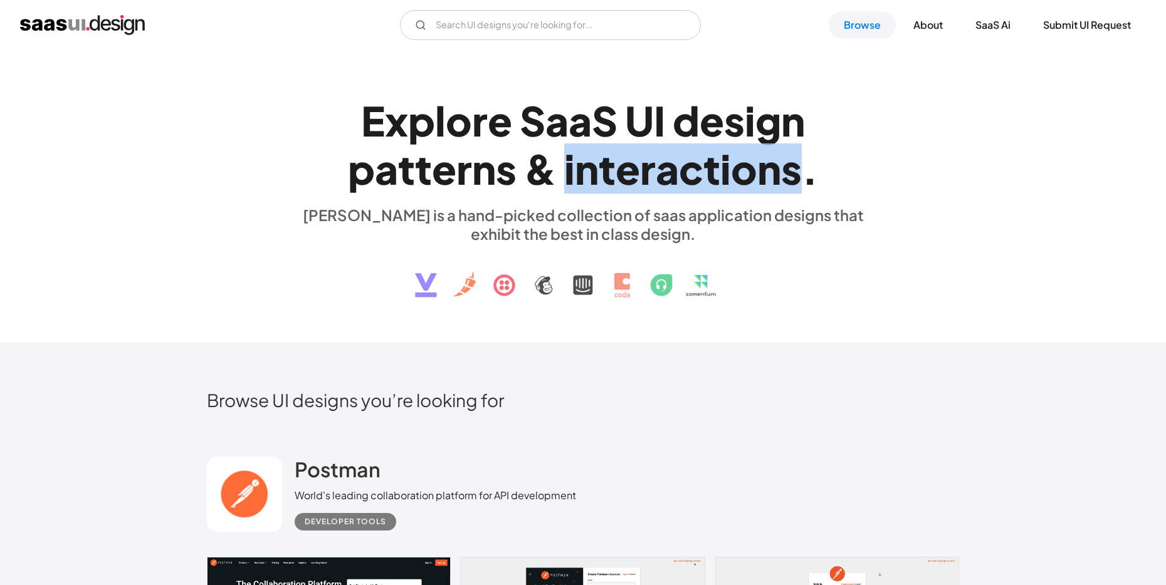
click at [583, 161] on div "n" at bounding box center [587, 169] width 24 height 48
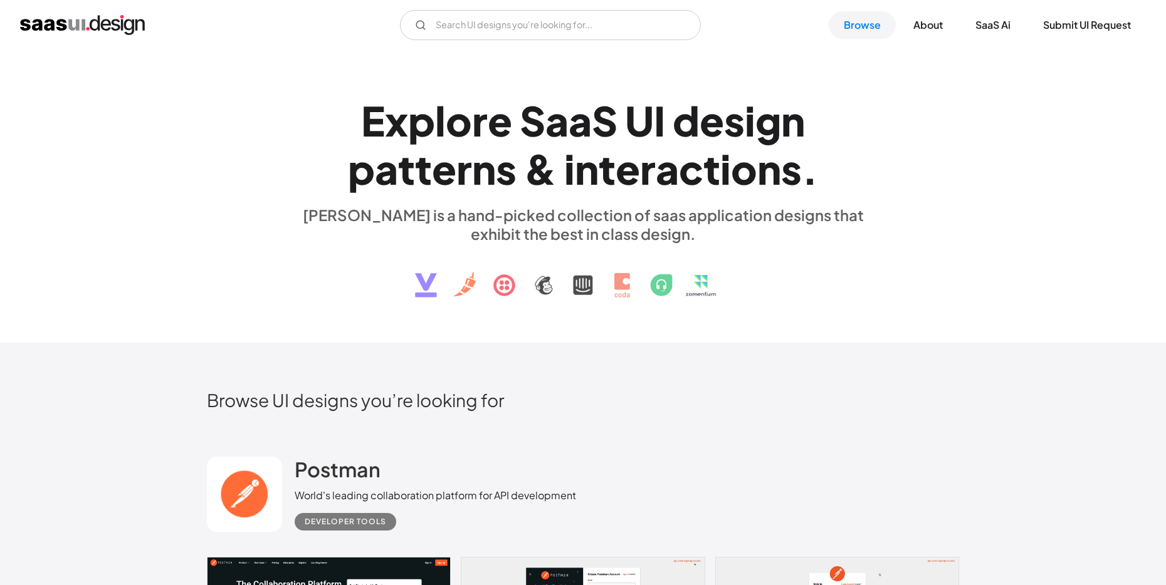
click at [545, 169] on div "&" at bounding box center [540, 169] width 33 height 48
click at [511, 169] on div "s" at bounding box center [506, 169] width 21 height 48
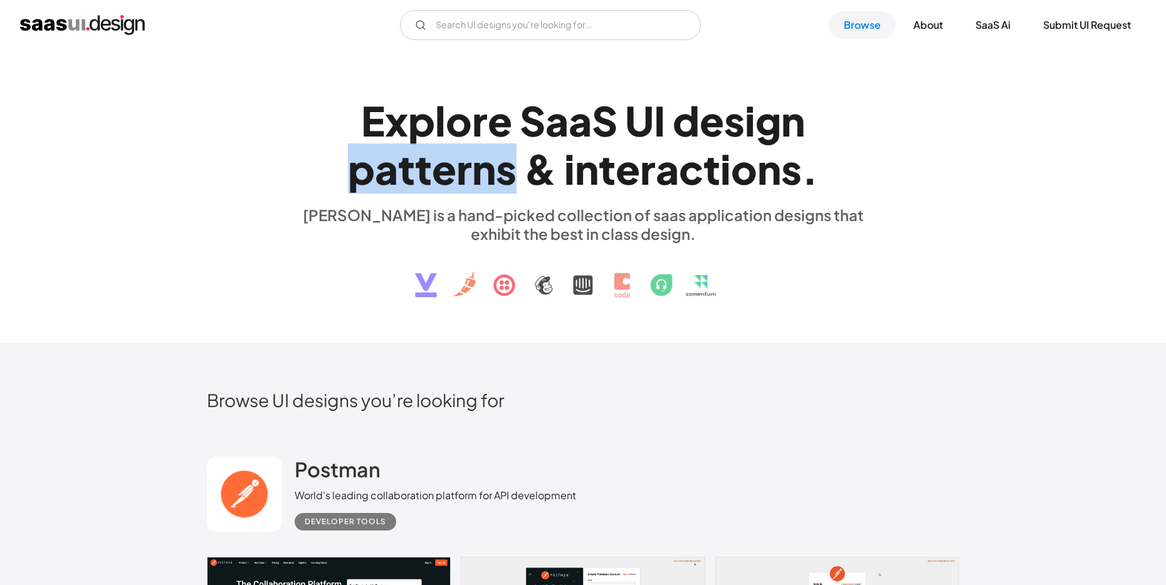
click at [511, 169] on div "s" at bounding box center [506, 169] width 21 height 48
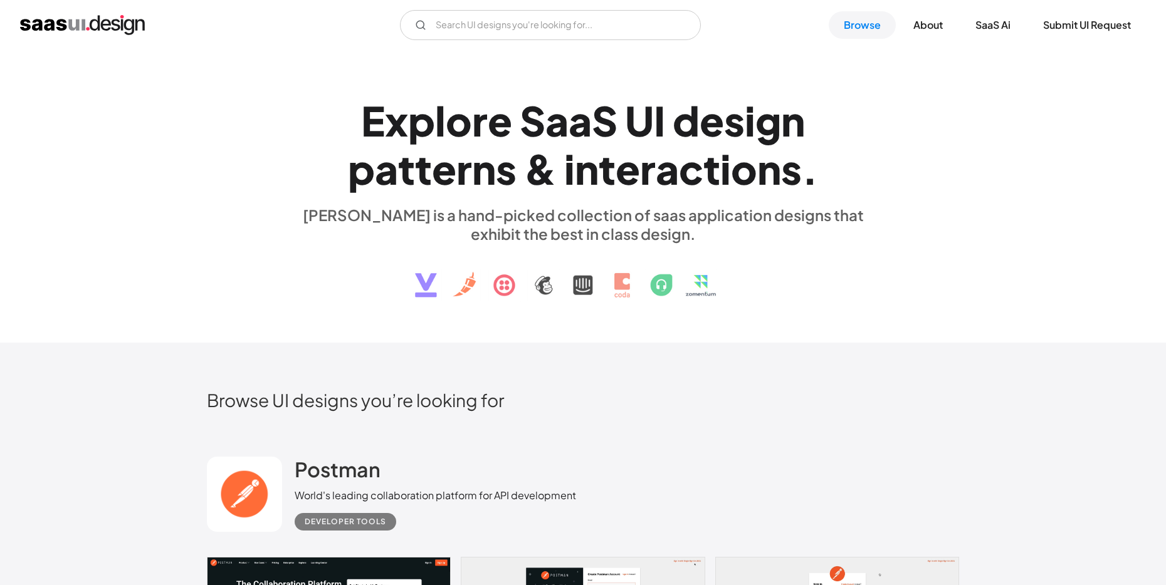
click at [452, 122] on div "o" at bounding box center [459, 121] width 26 height 48
click at [590, 135] on div "S a a S" at bounding box center [568, 121] width 98 height 48
click at [592, 135] on div "S" at bounding box center [605, 121] width 26 height 48
click at [721, 122] on div "e" at bounding box center [711, 121] width 24 height 48
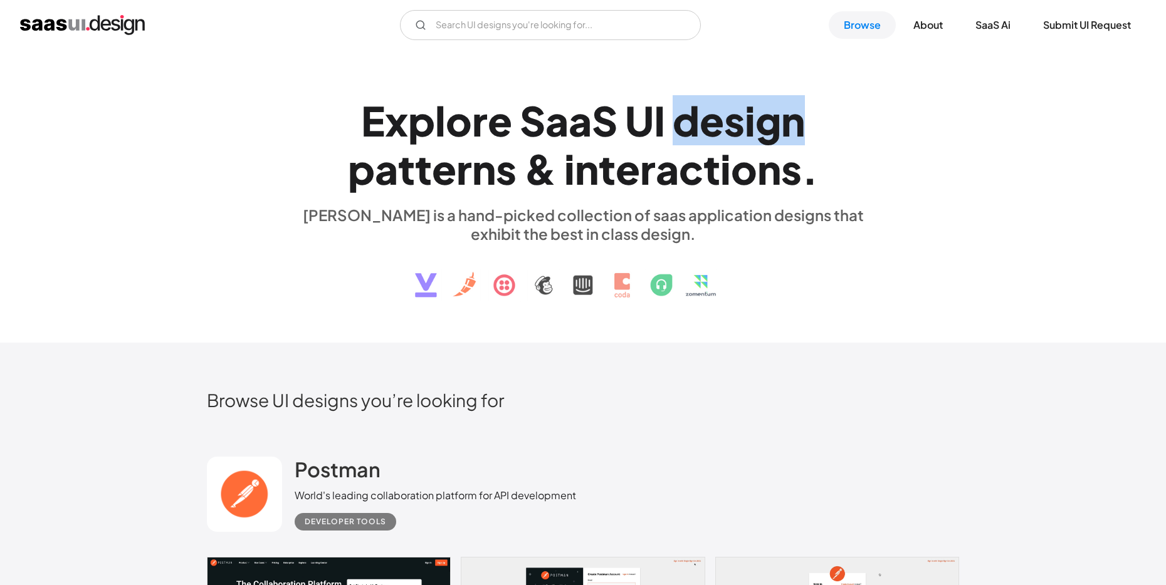
click at [720, 125] on div "e" at bounding box center [711, 121] width 24 height 48
